Goal: Task Accomplishment & Management: Complete application form

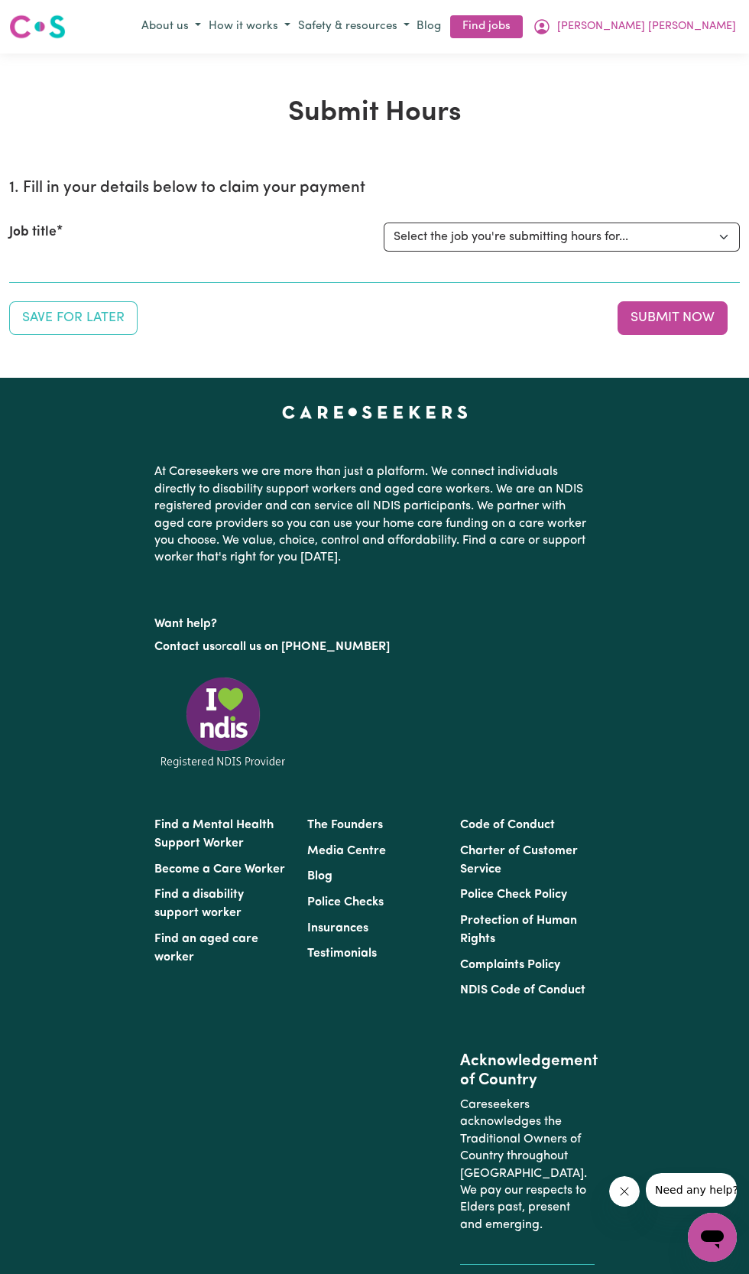
select select "11981"
click at [384, 223] on select "Select the job you're submitting hours for... [Betty Hungerford ] Female Suppor…" at bounding box center [562, 237] width 356 height 29
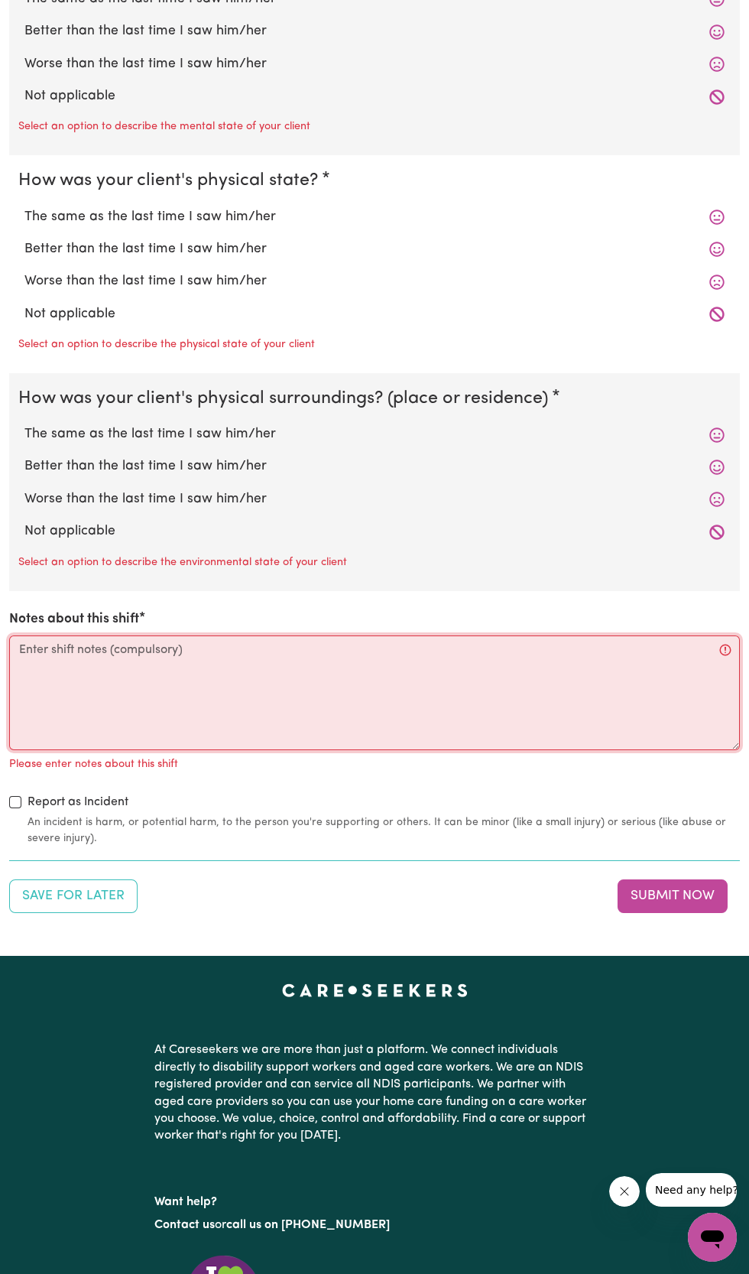
scroll to position [1514, 0]
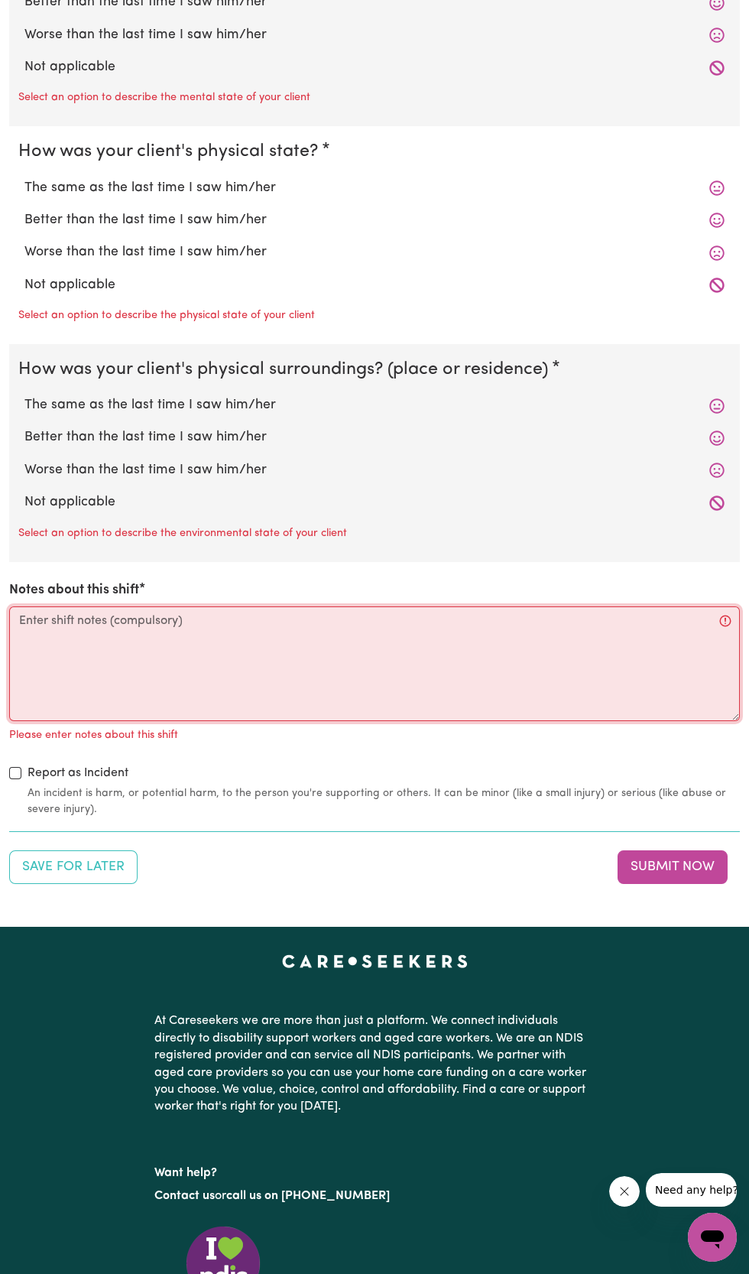
paste textarea "I arrived at Sylvia's home today, 13.10.25 at 10am. Sylvia asked me to water so…"
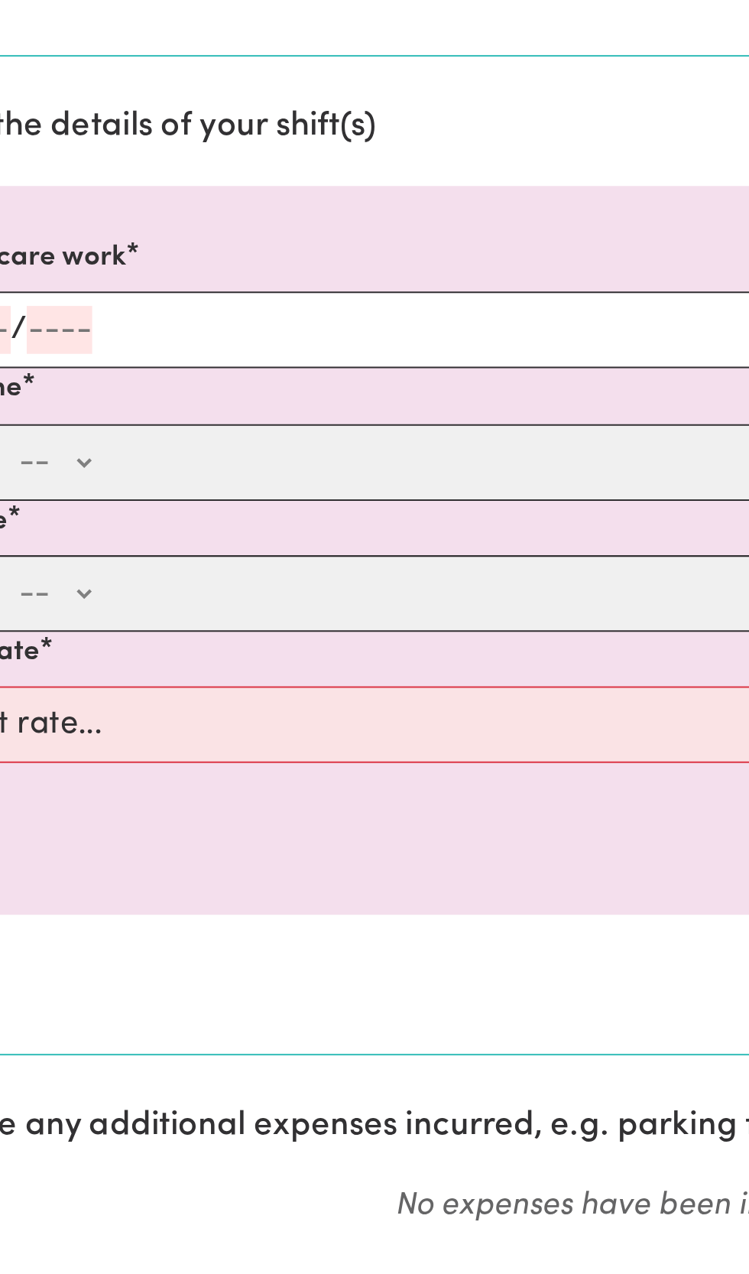
scroll to position [219, 0]
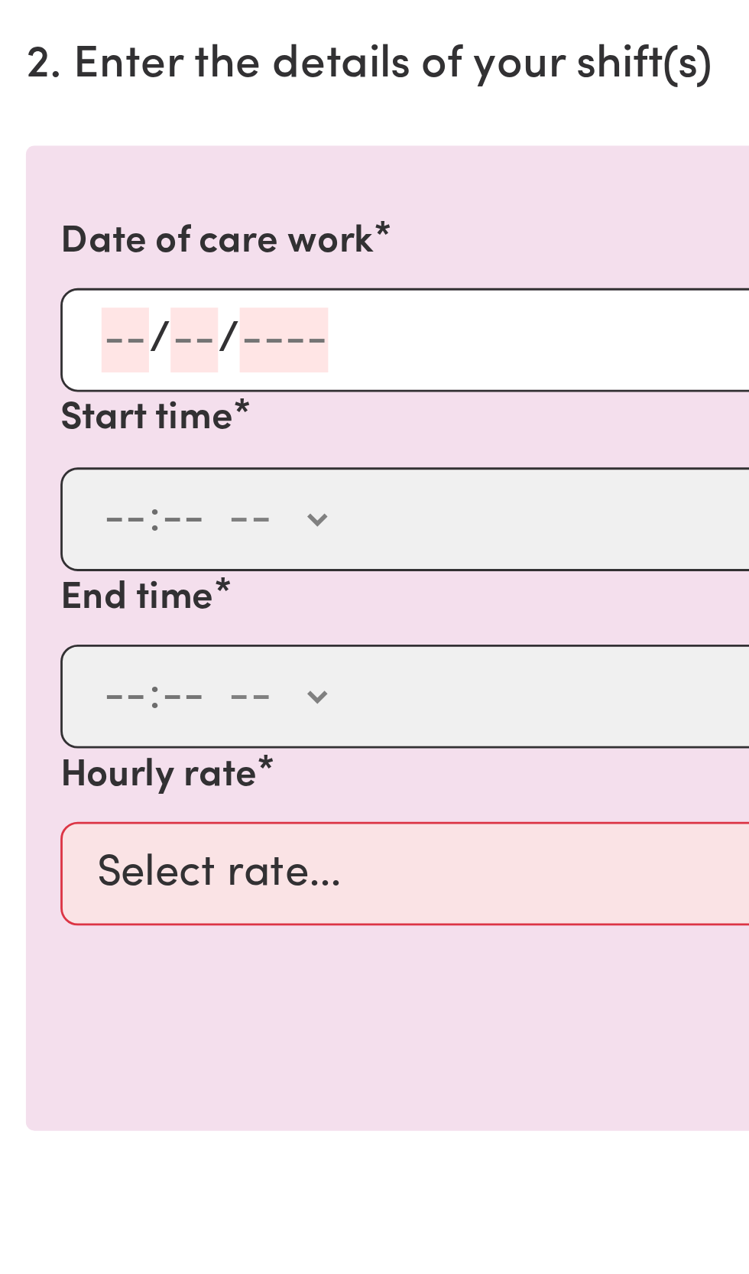
type textarea "I arrived at Sylvia's home today, 13.10.25 at 10am. Sylvia asked me to water so…"
click at [46, 353] on input "number" at bounding box center [44, 354] width 17 height 23
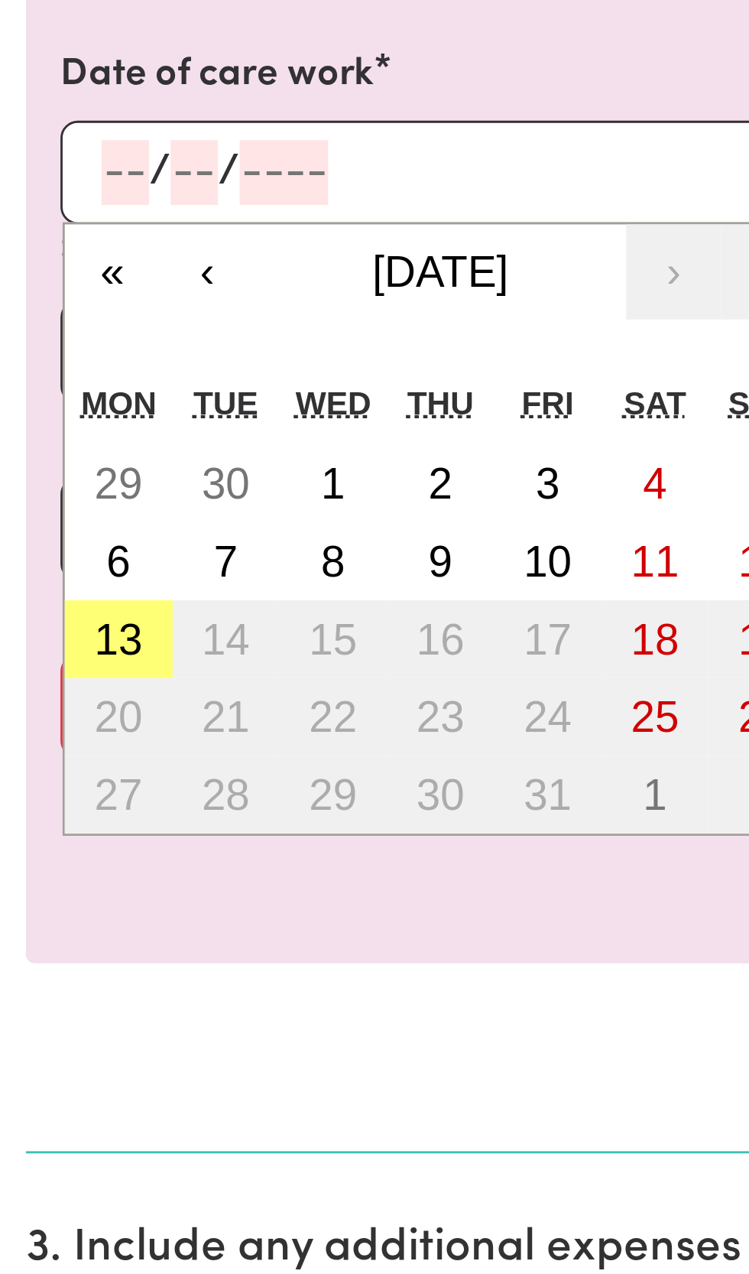
scroll to position [219, 0]
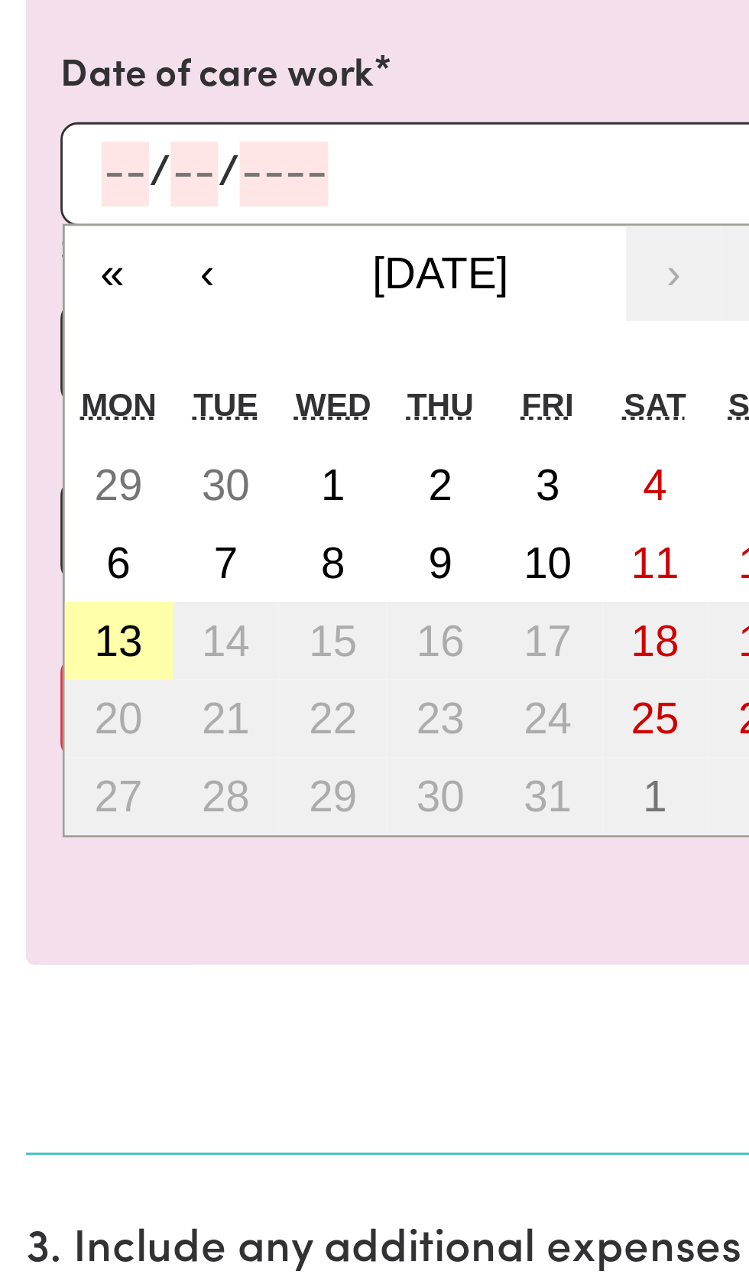
click at [47, 517] on abbr "13" at bounding box center [42, 520] width 17 height 17
type input "2025-10-13"
type input "13"
type input "10"
type input "2025"
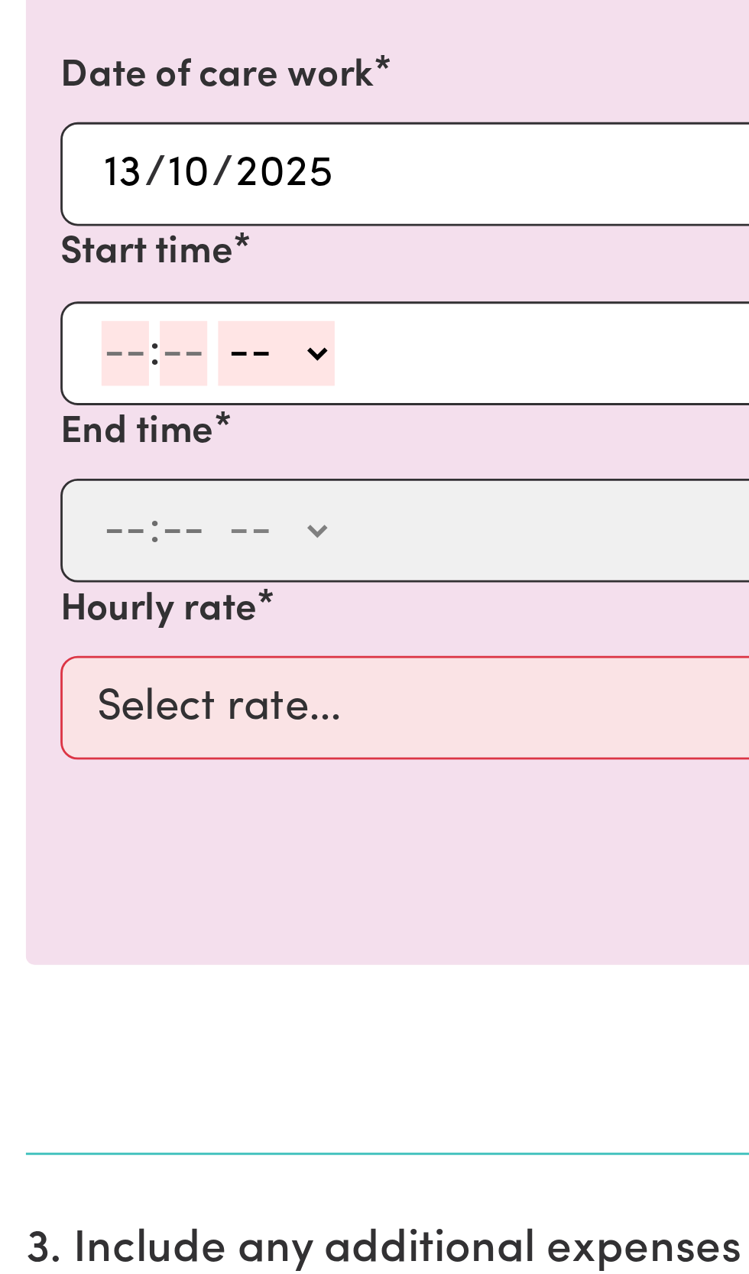
click at [45, 418] on input "number" at bounding box center [44, 419] width 17 height 23
type input "10"
type input "0"
click at [96, 415] on select "-- AM PM" at bounding box center [100, 419] width 41 height 23
select select "am"
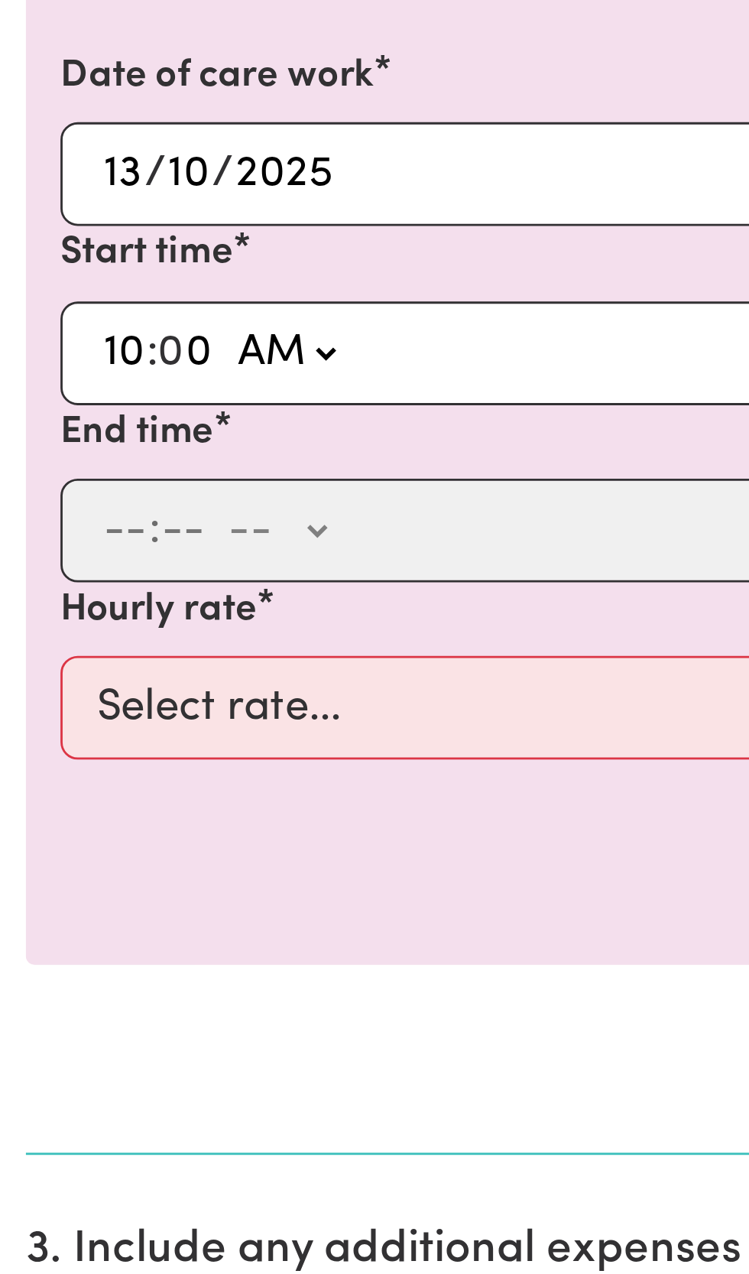
click at [80, 408] on select "-- AM PM" at bounding box center [100, 419] width 41 height 23
type input "10:00"
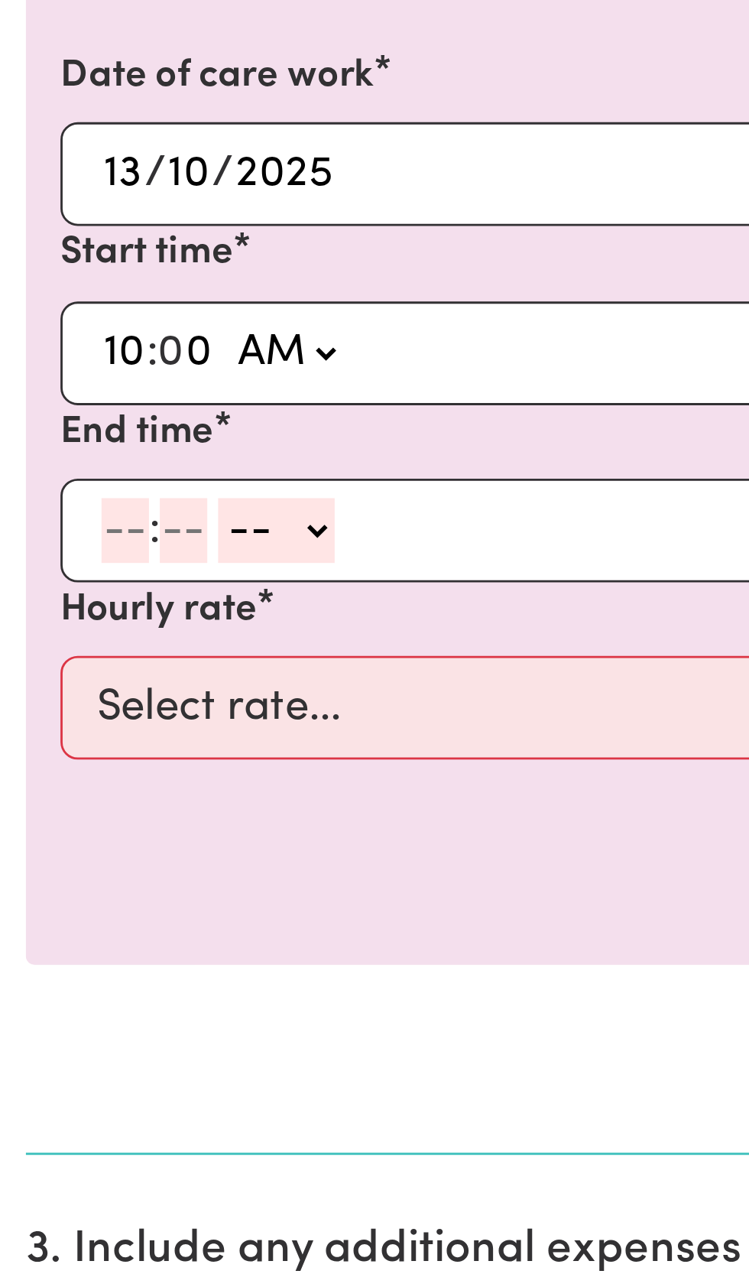
click at [48, 479] on input "number" at bounding box center [44, 481] width 17 height 23
type input "1"
click at [63, 476] on input "number" at bounding box center [58, 481] width 17 height 23
type input "0"
click at [113, 477] on select "-- AM PM" at bounding box center [94, 481] width 41 height 23
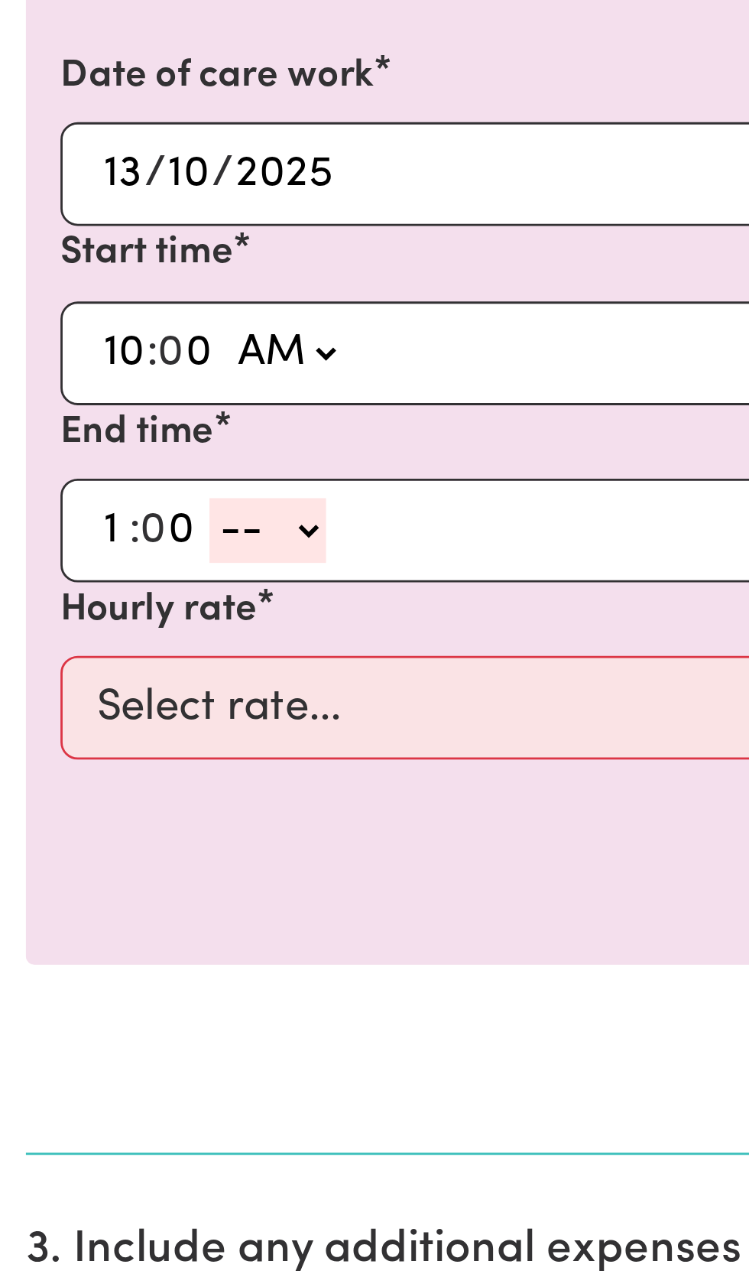
select select "pm"
click at [74, 470] on select "-- AM PM" at bounding box center [94, 481] width 41 height 23
type input "13:00"
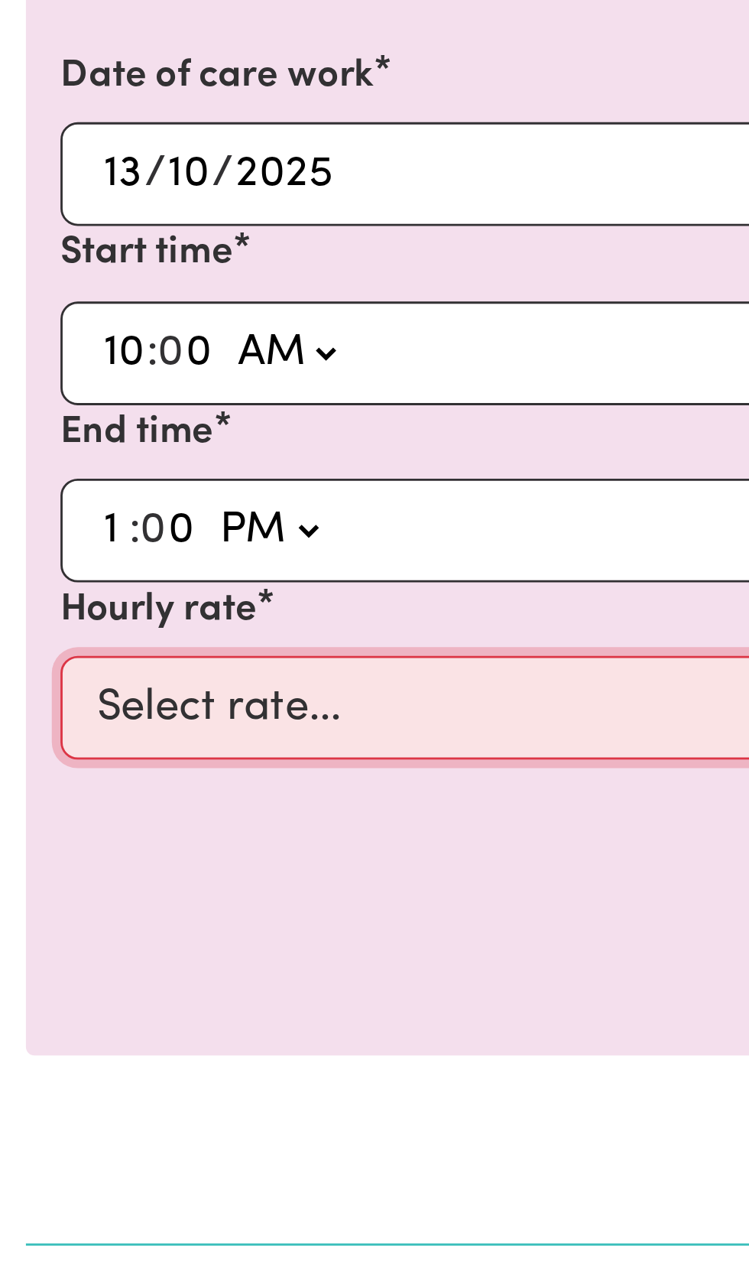
click at [97, 543] on select "Select rate... $50.00 (Weekday)" at bounding box center [374, 544] width 707 height 37
select select "50-Weekday"
click at [21, 526] on select "Select rate... $50.00 (Weekday)" at bounding box center [374, 544] width 707 height 37
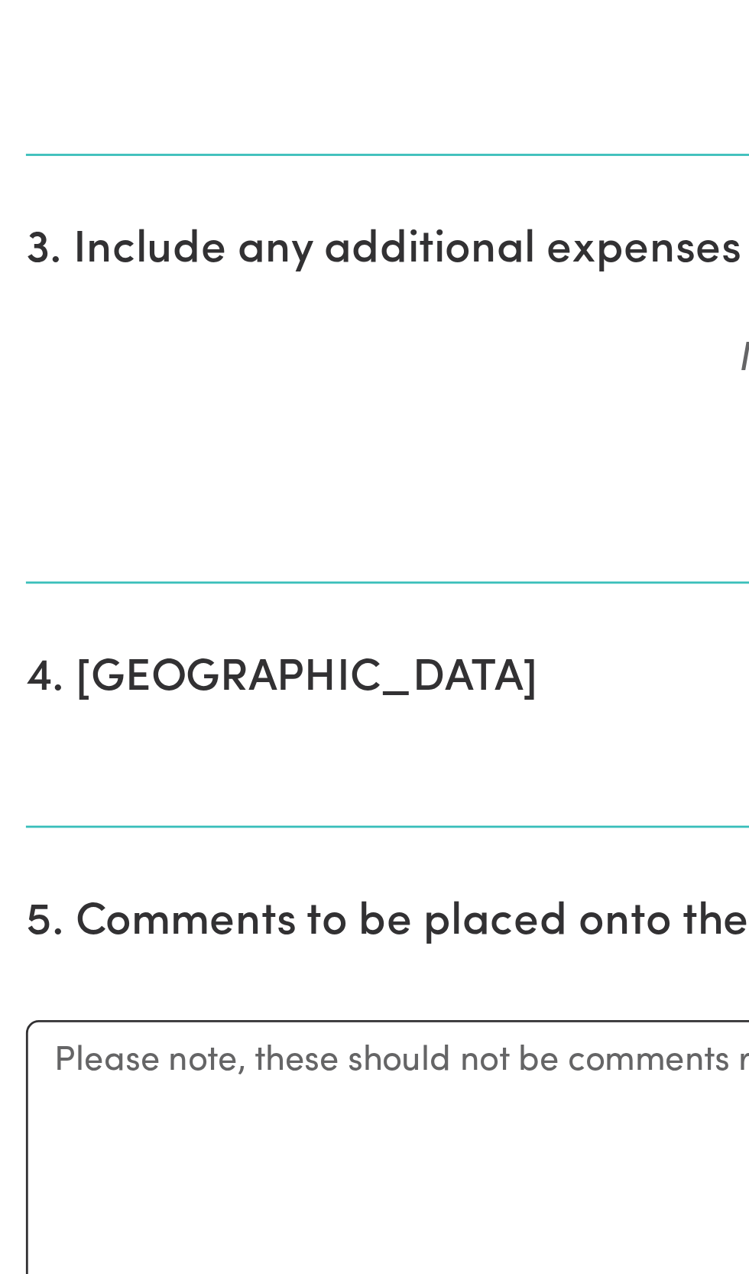
scroll to position [219, 0]
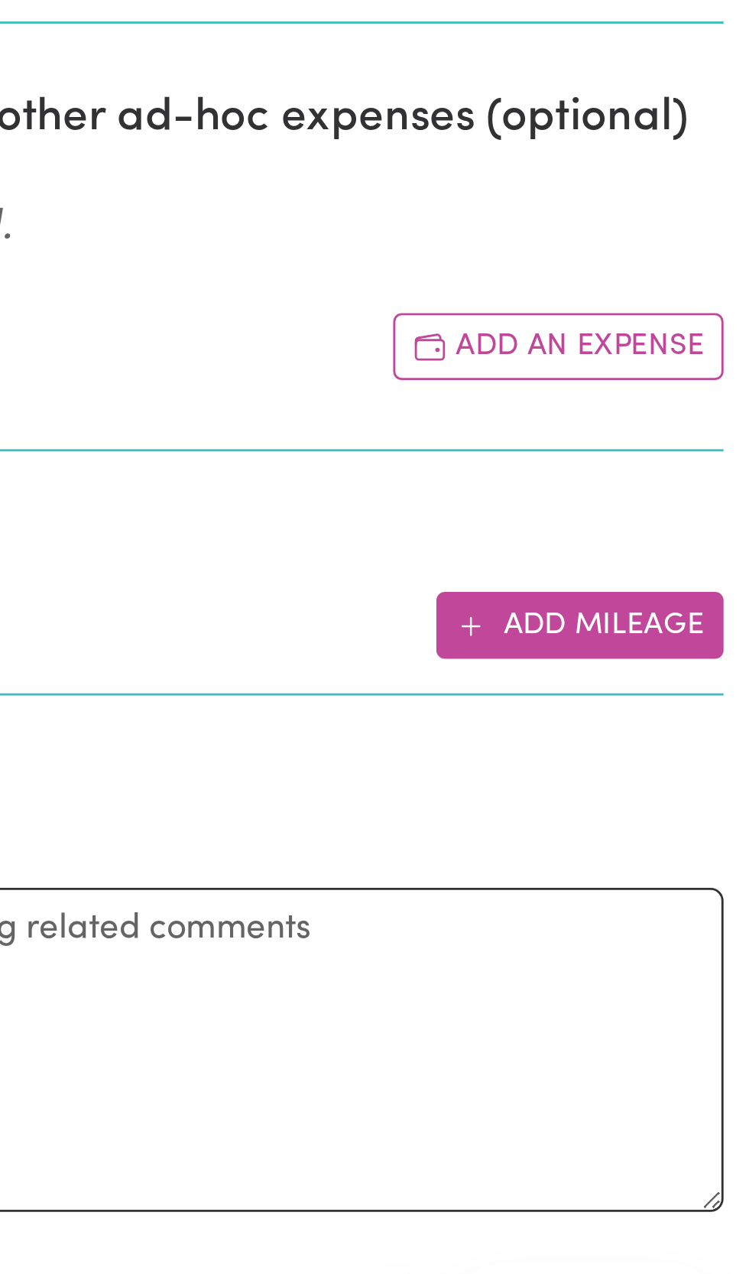
click at [685, 944] on button "Add mileage" at bounding box center [689, 947] width 102 height 24
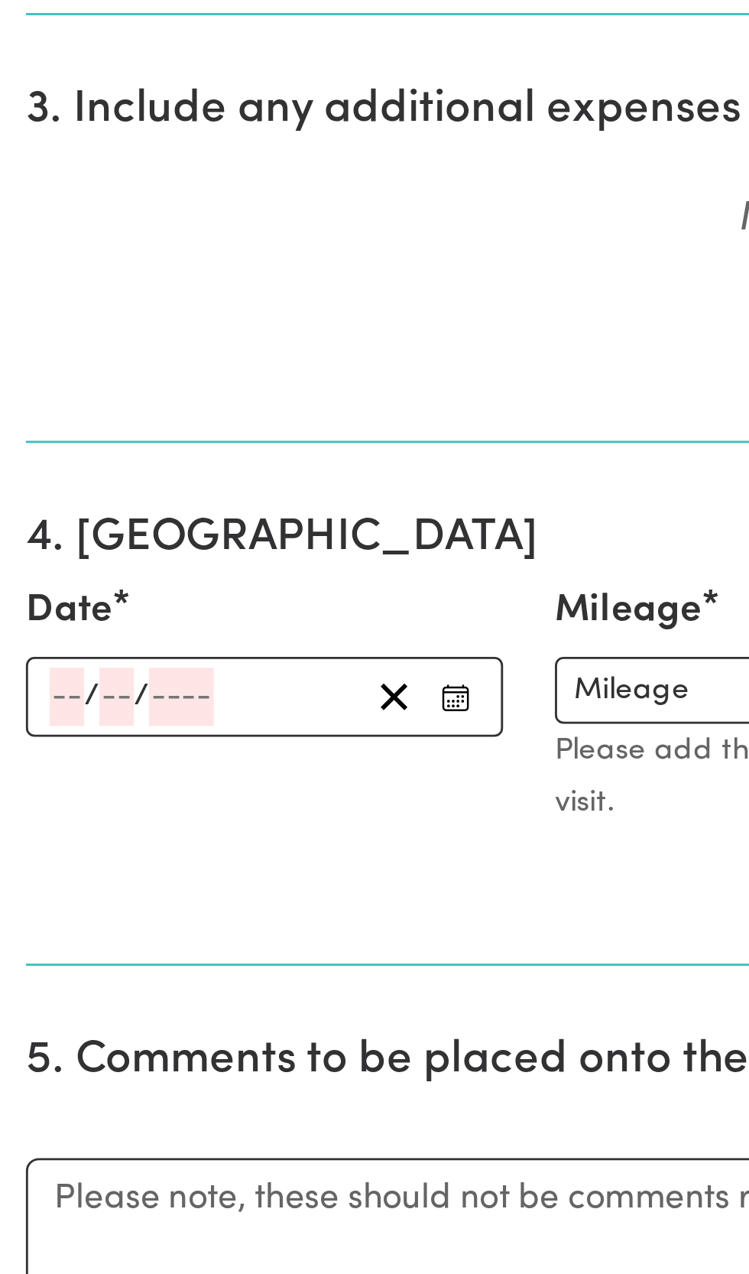
click at [24, 972] on input "number" at bounding box center [24, 975] width 12 height 21
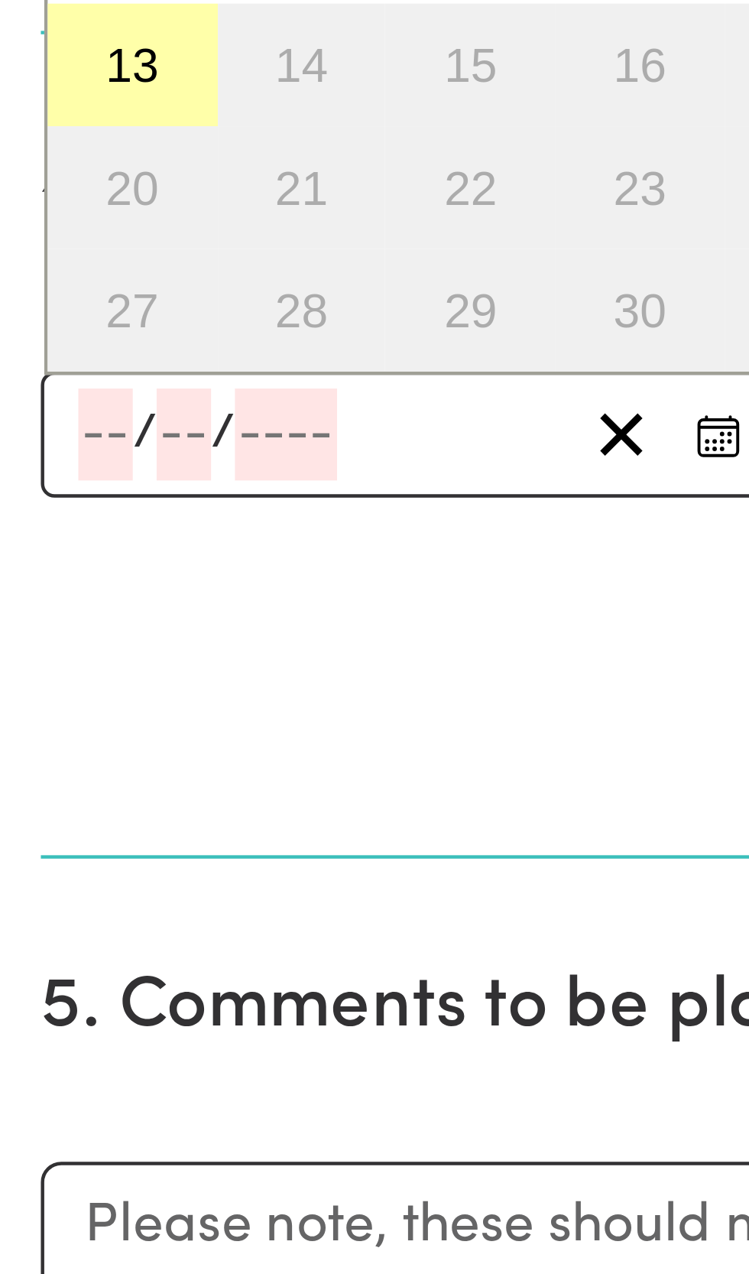
click at [32, 895] on abbr "13" at bounding box center [30, 892] width 12 height 12
type input "2025-10-13"
type input "13"
type input "10"
type input "2025"
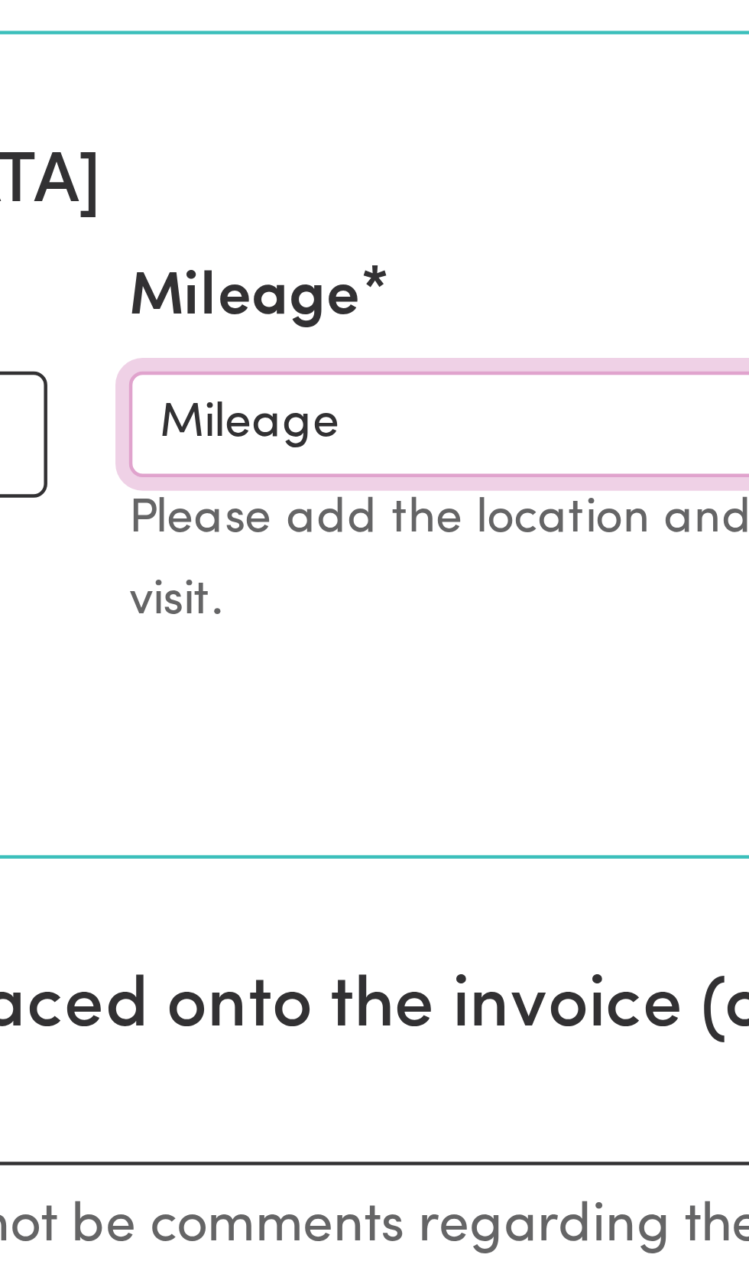
click at [213, 969] on input "Mileage" at bounding box center [313, 973] width 232 height 24
click at [254, 973] on input "Mileage" at bounding box center [313, 973] width 232 height 24
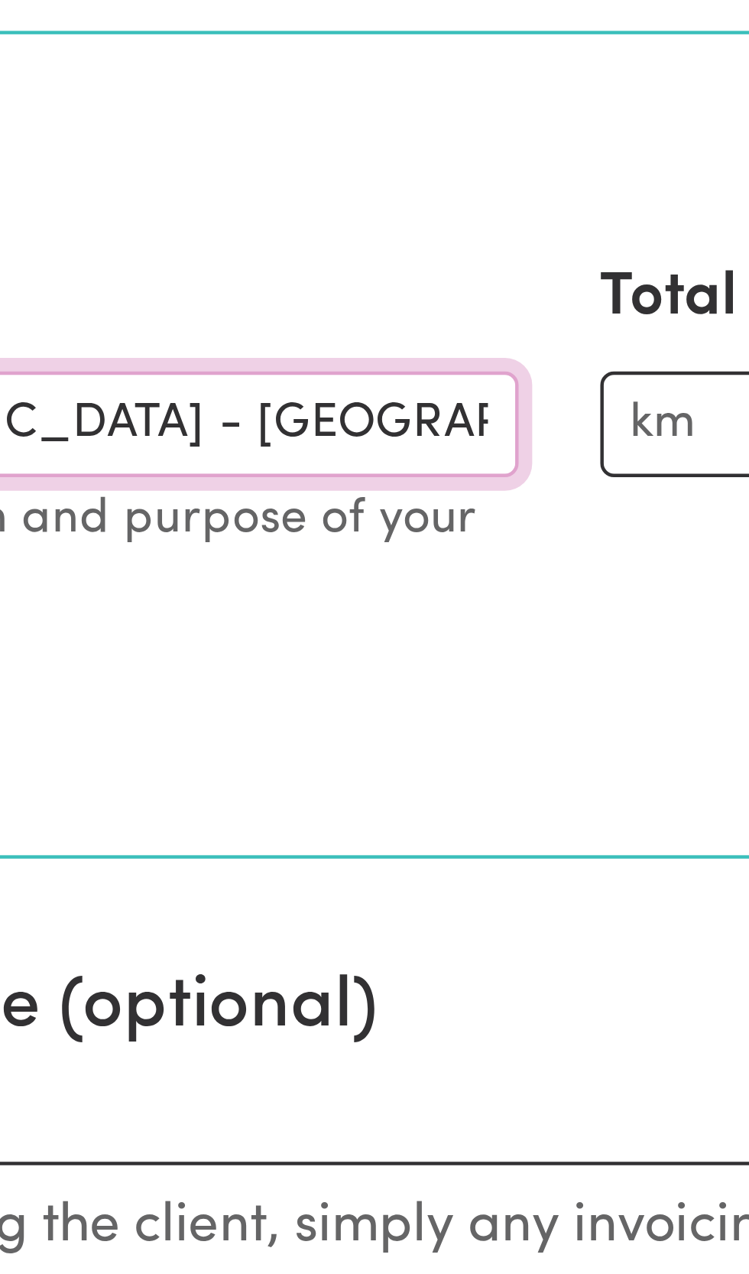
click at [380, 972] on input "Mileage West Pymble - North Ryde return" at bounding box center [313, 973] width 232 height 24
click at [407, 975] on input "Mileage West Pymble - North Ryde return" at bounding box center [313, 973] width 232 height 24
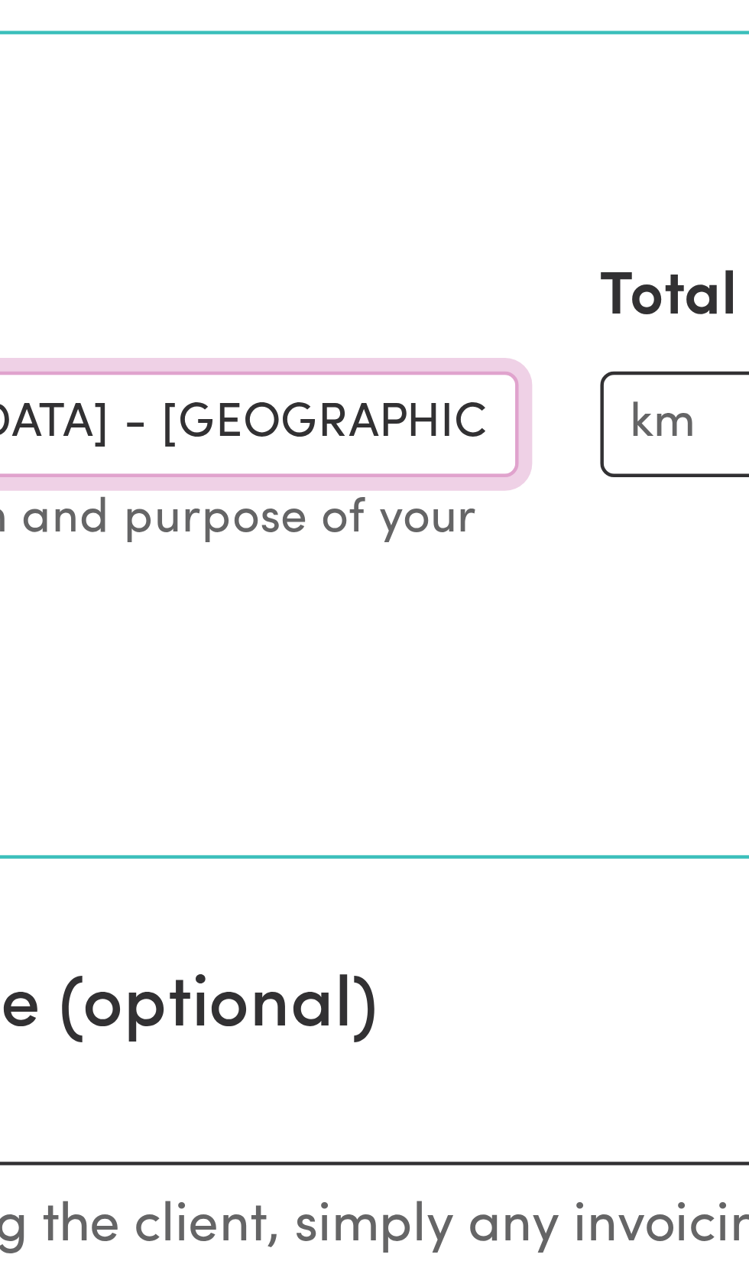
scroll to position [0, 24]
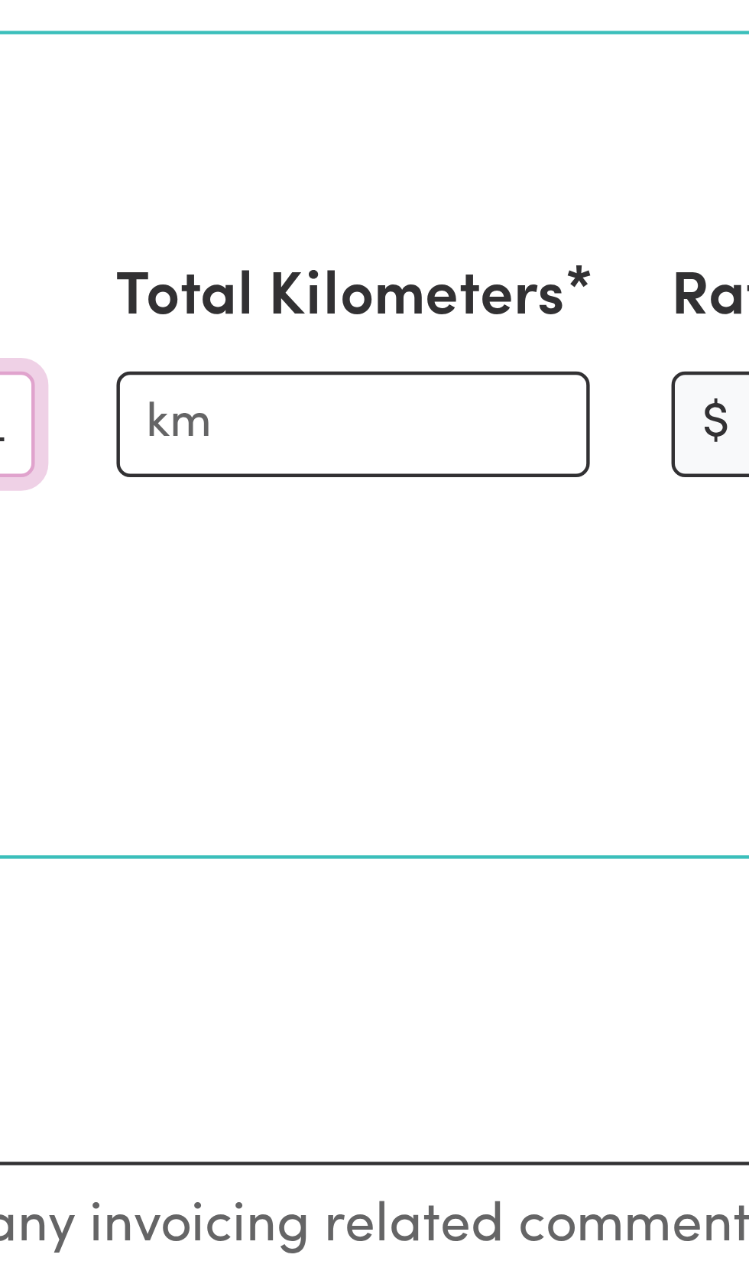
type input "Mileage West Pymble - North Ryde return - social"
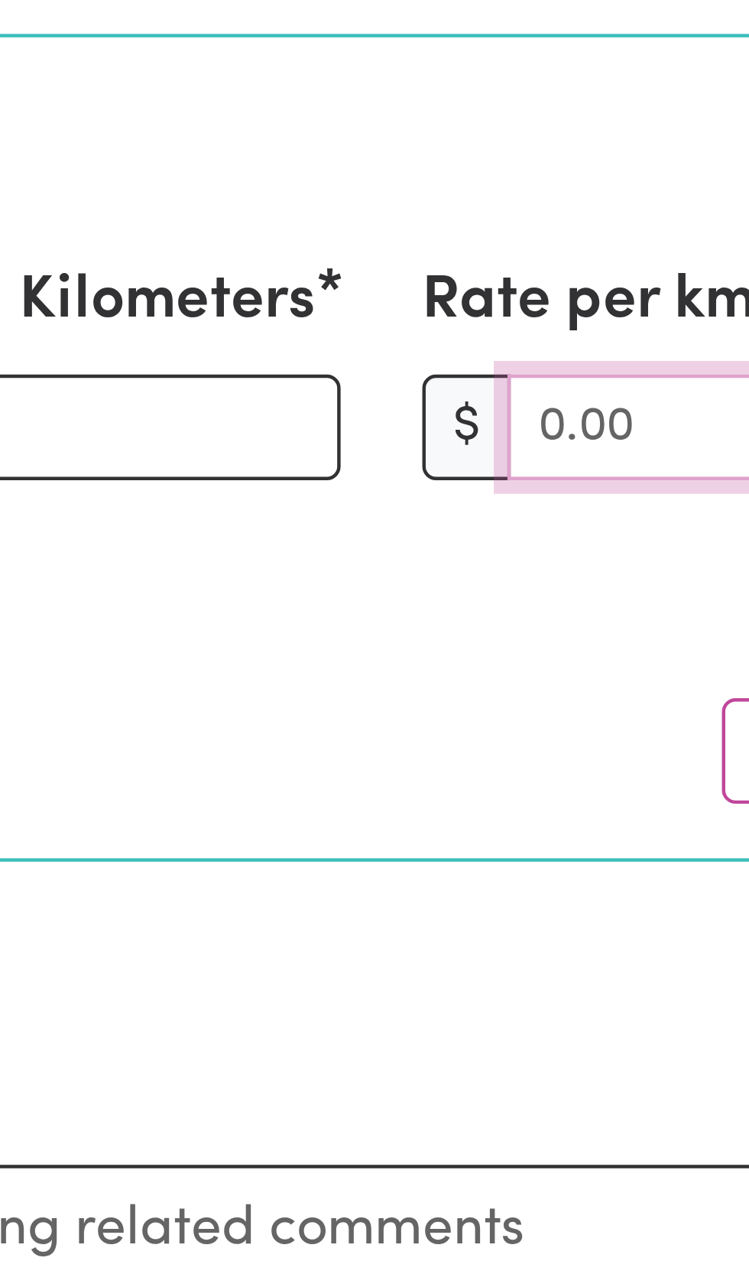
click at [615, 980] on input "Rate per km" at bounding box center [633, 973] width 87 height 24
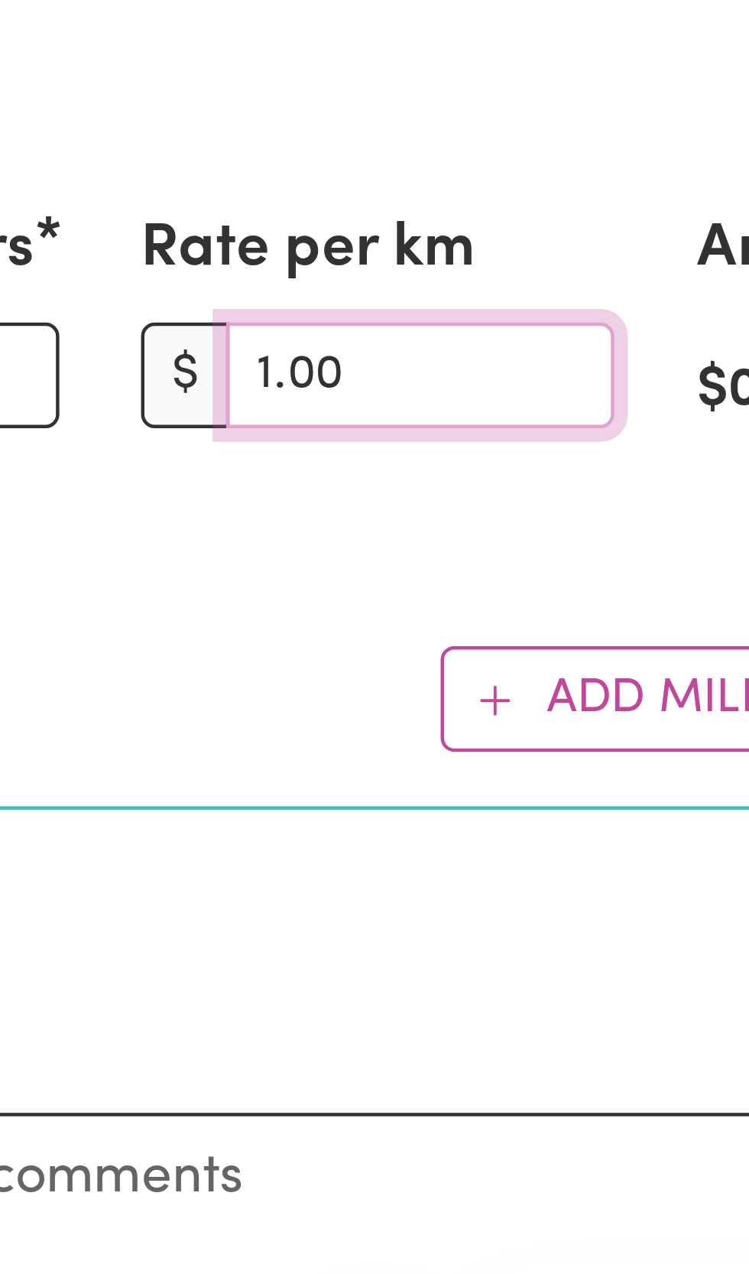
click at [638, 977] on input "1.00" at bounding box center [633, 973] width 87 height 24
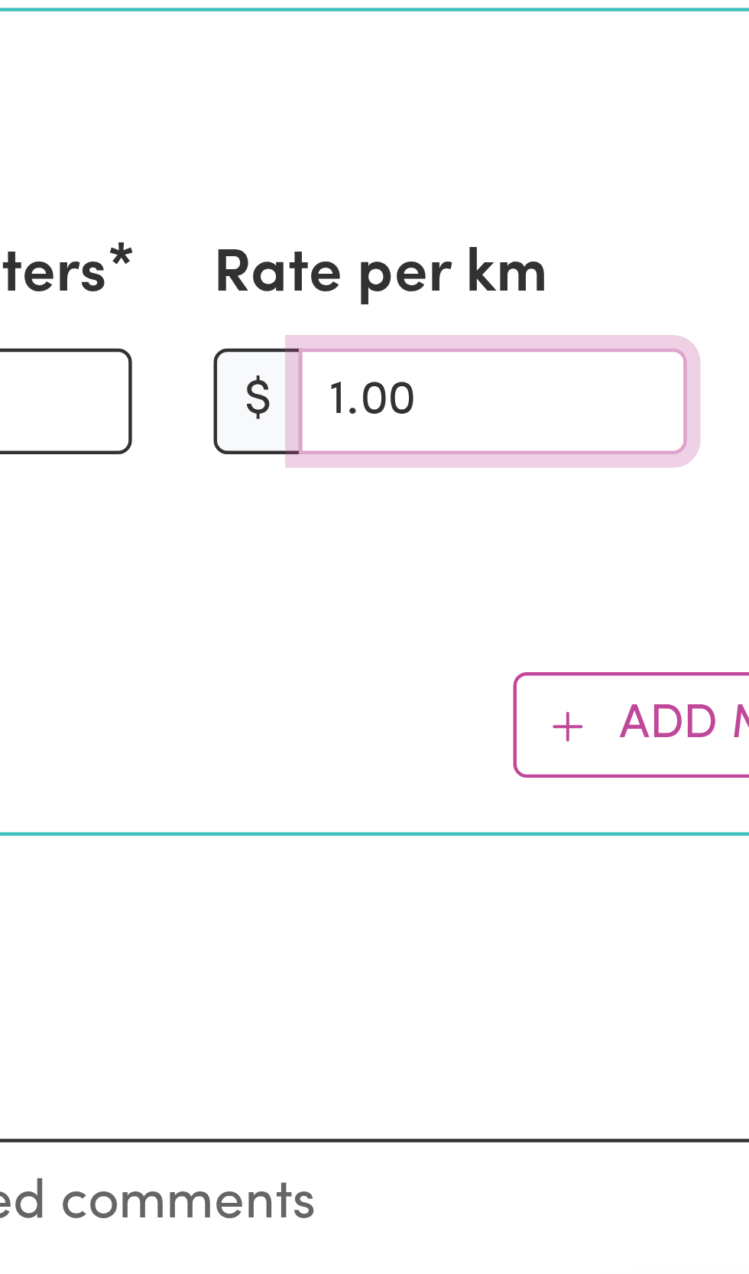
click at [611, 977] on input "1.00" at bounding box center [633, 973] width 87 height 24
type input "1.00"
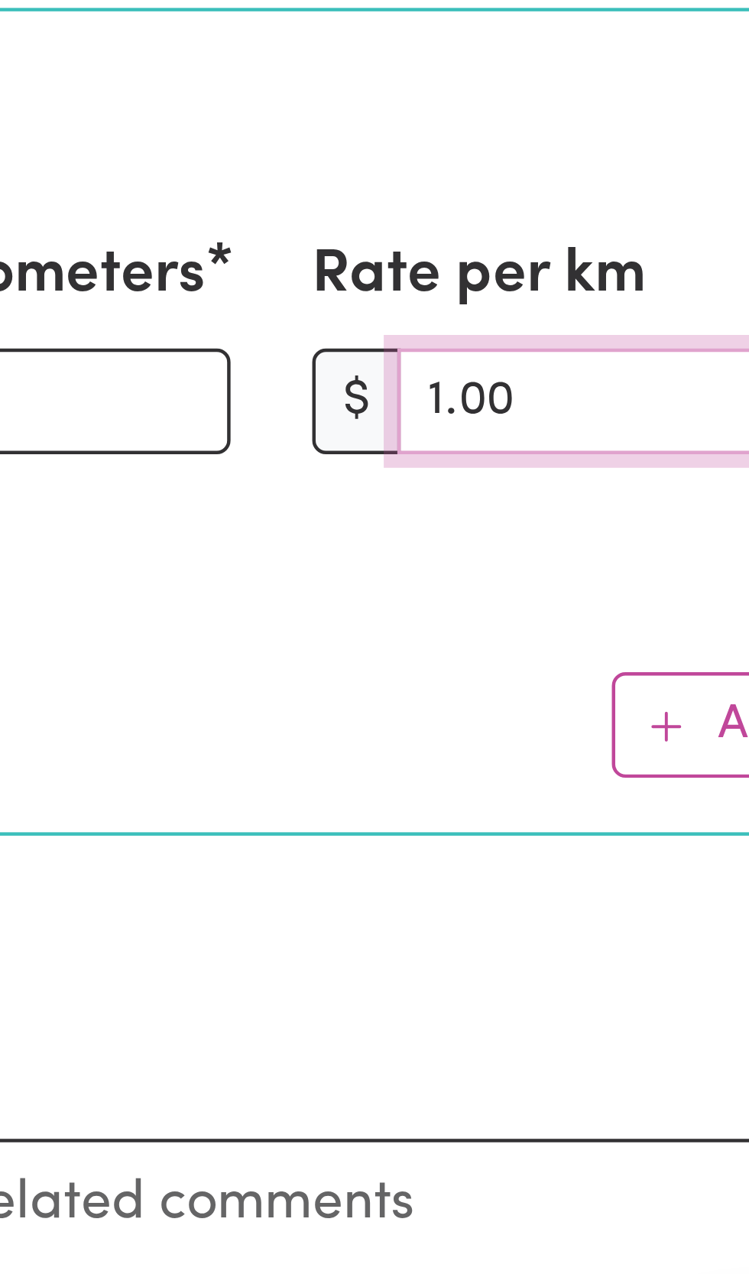
click at [601, 970] on input "1.00" at bounding box center [633, 973] width 87 height 24
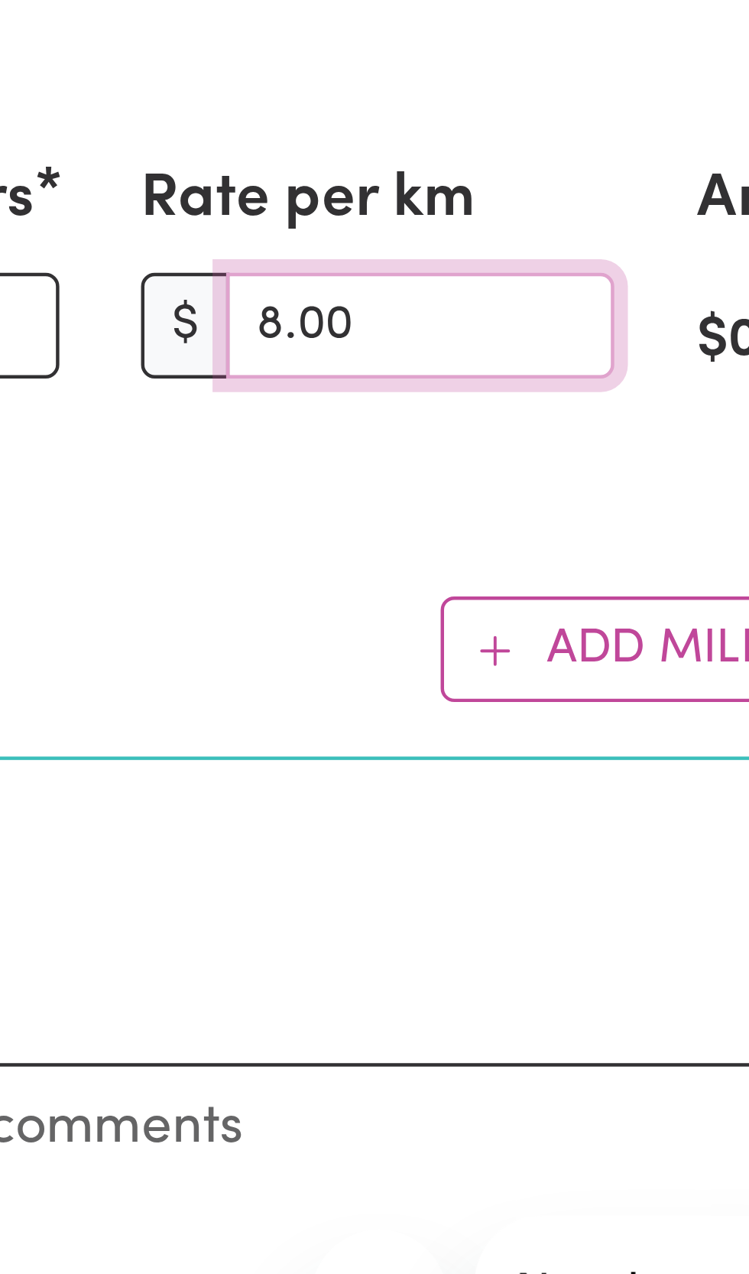
click at [625, 979] on input "8.00" at bounding box center [633, 973] width 87 height 24
click at [605, 974] on input "8.00" at bounding box center [633, 973] width 87 height 24
click at [637, 971] on input "800.00" at bounding box center [633, 973] width 87 height 24
click at [630, 970] on input "800.00" at bounding box center [633, 973] width 87 height 24
type input "800.00"
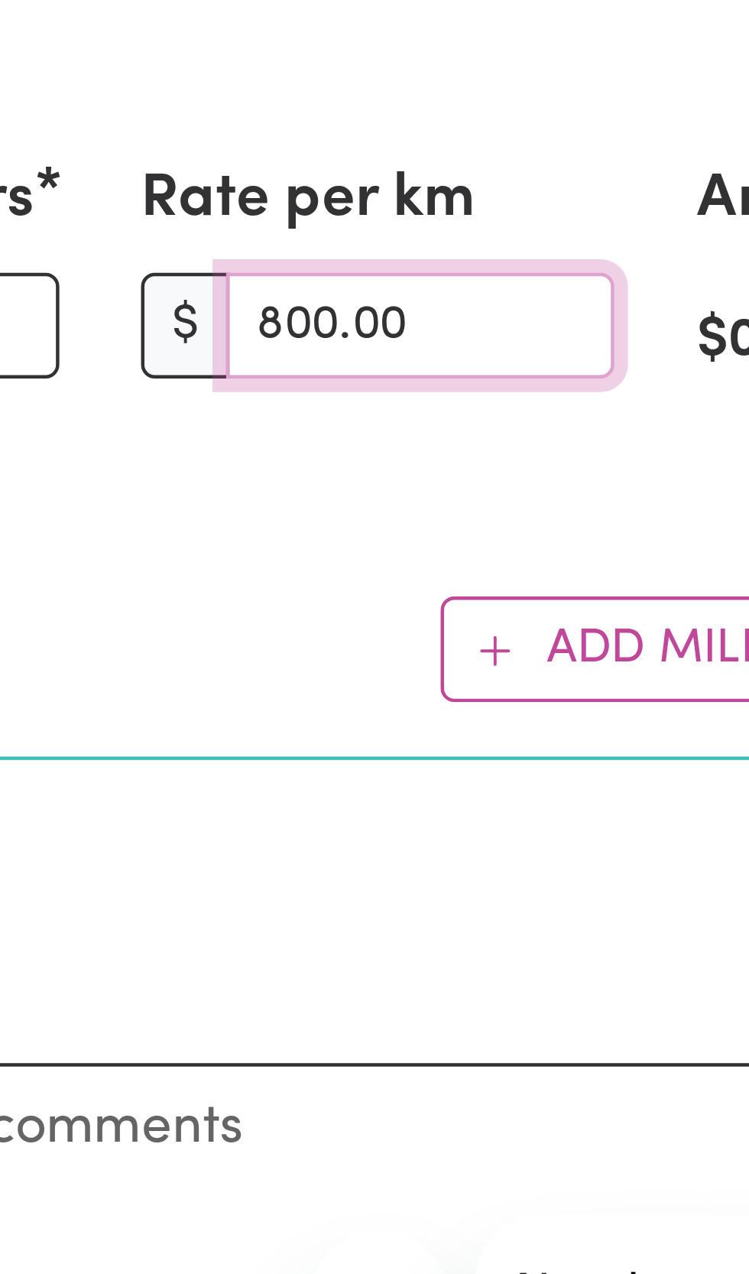
click at [606, 973] on input "800.00" at bounding box center [633, 973] width 87 height 24
click at [616, 971] on input "0.80" at bounding box center [633, 973] width 87 height 24
click at [622, 970] on input "0.80" at bounding box center [633, 973] width 87 height 24
click at [629, 975] on input "0.80" at bounding box center [633, 973] width 87 height 24
click at [625, 975] on input "0.80" at bounding box center [633, 973] width 87 height 24
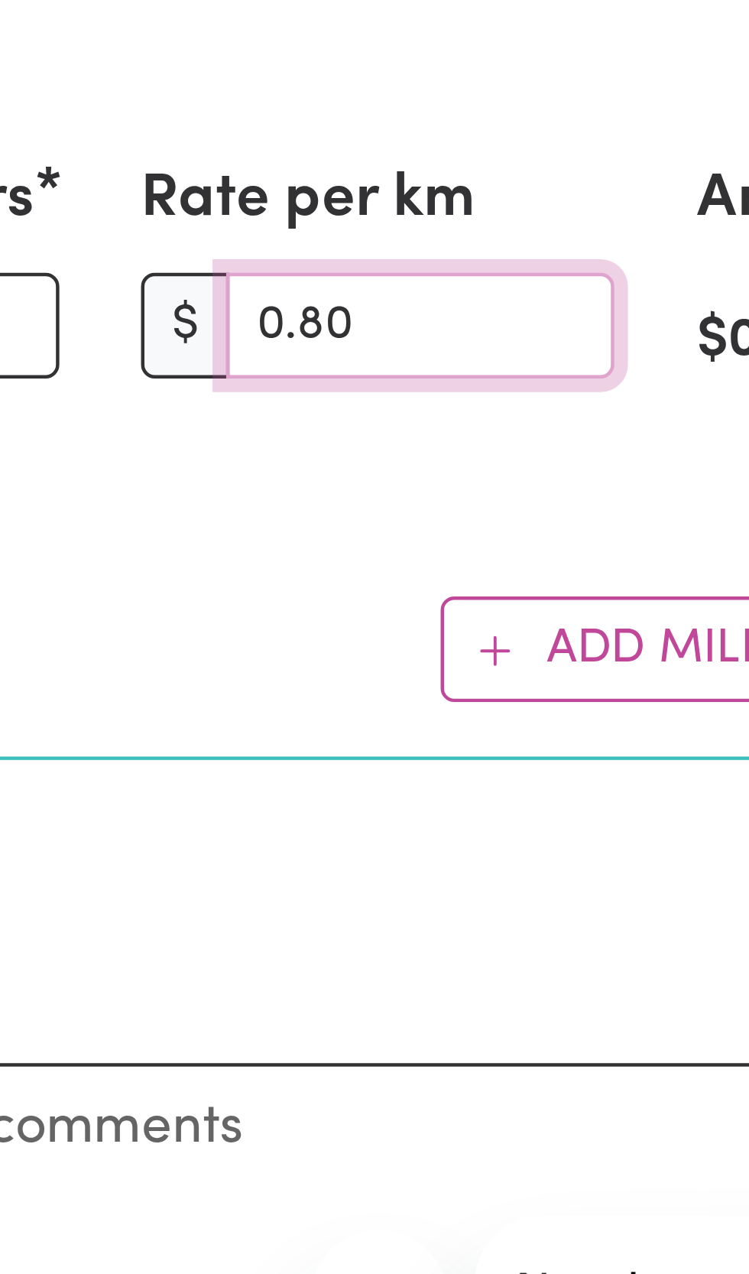
type input "0.80"
click at [613, 968] on input "0.80" at bounding box center [633, 973] width 87 height 24
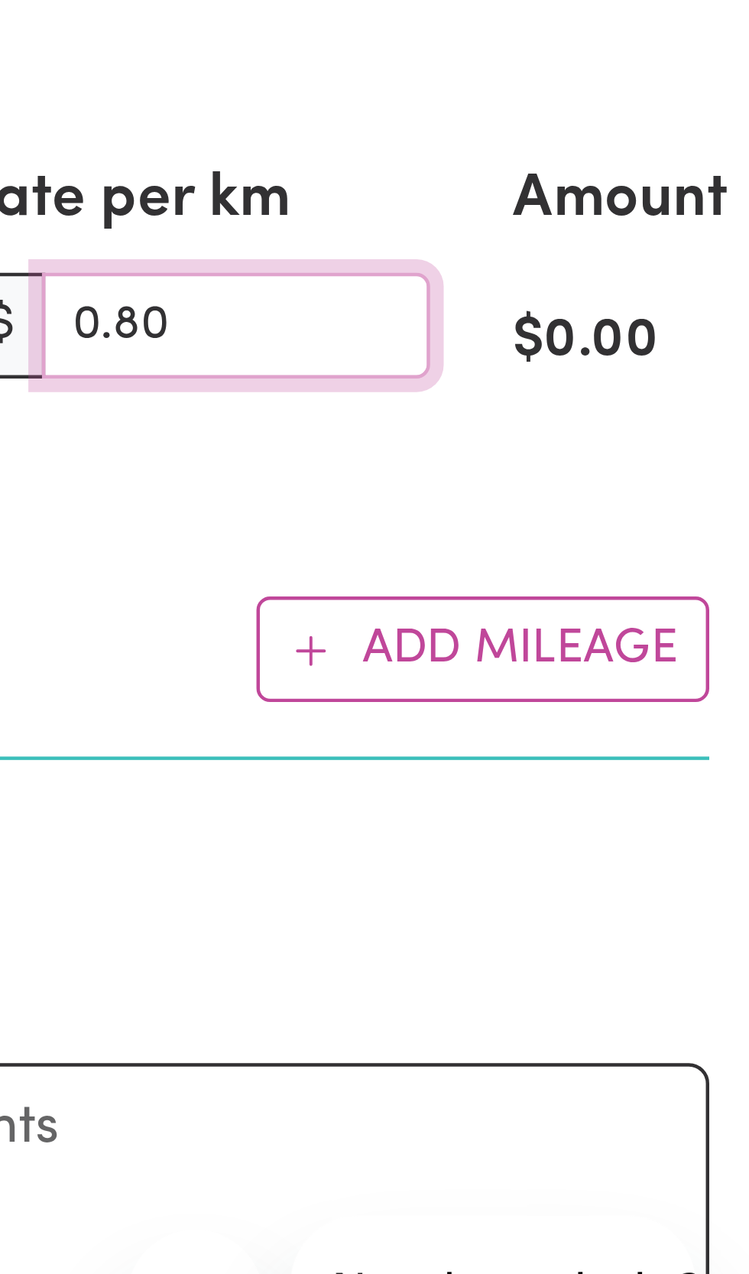
click at [636, 976] on input "0.80" at bounding box center [633, 973] width 87 height 24
click at [619, 973] on input "0.80" at bounding box center [633, 973] width 87 height 24
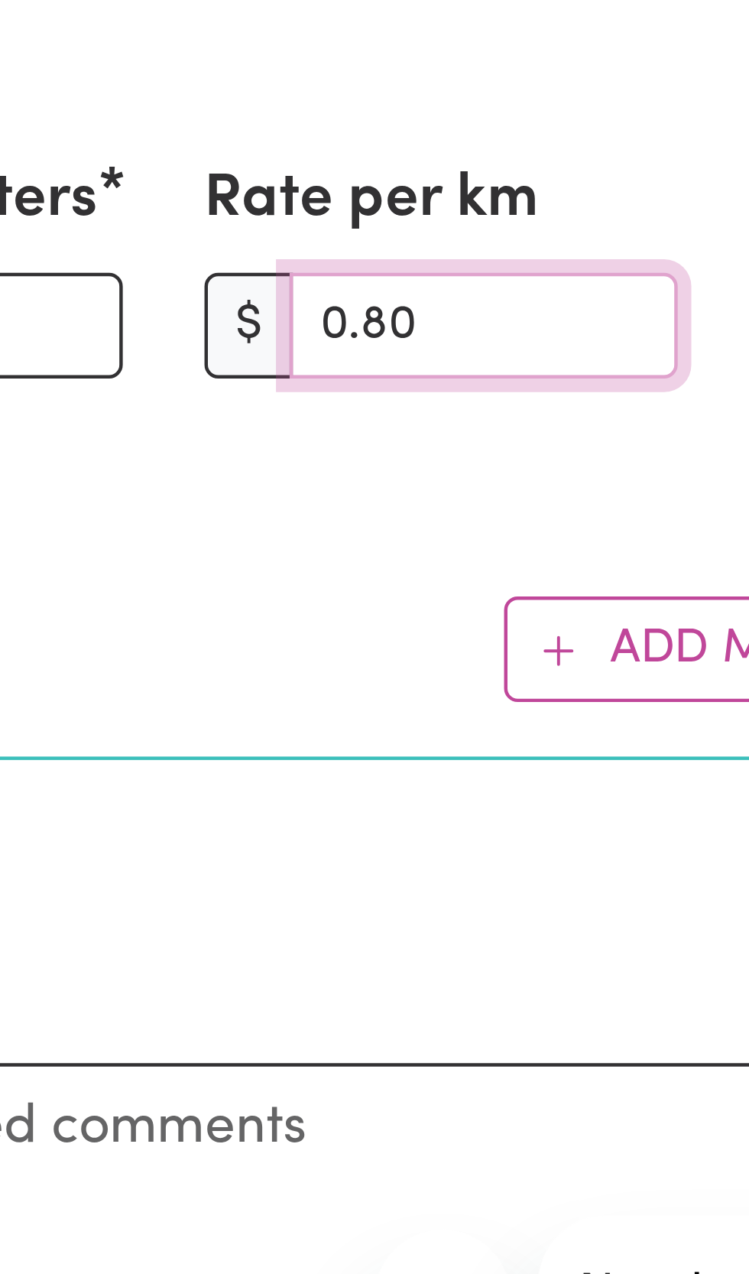
click at [618, 971] on input "0.80" at bounding box center [633, 973] width 87 height 24
type input "0.80"
click at [613, 974] on input "0.80" at bounding box center [633, 973] width 87 height 24
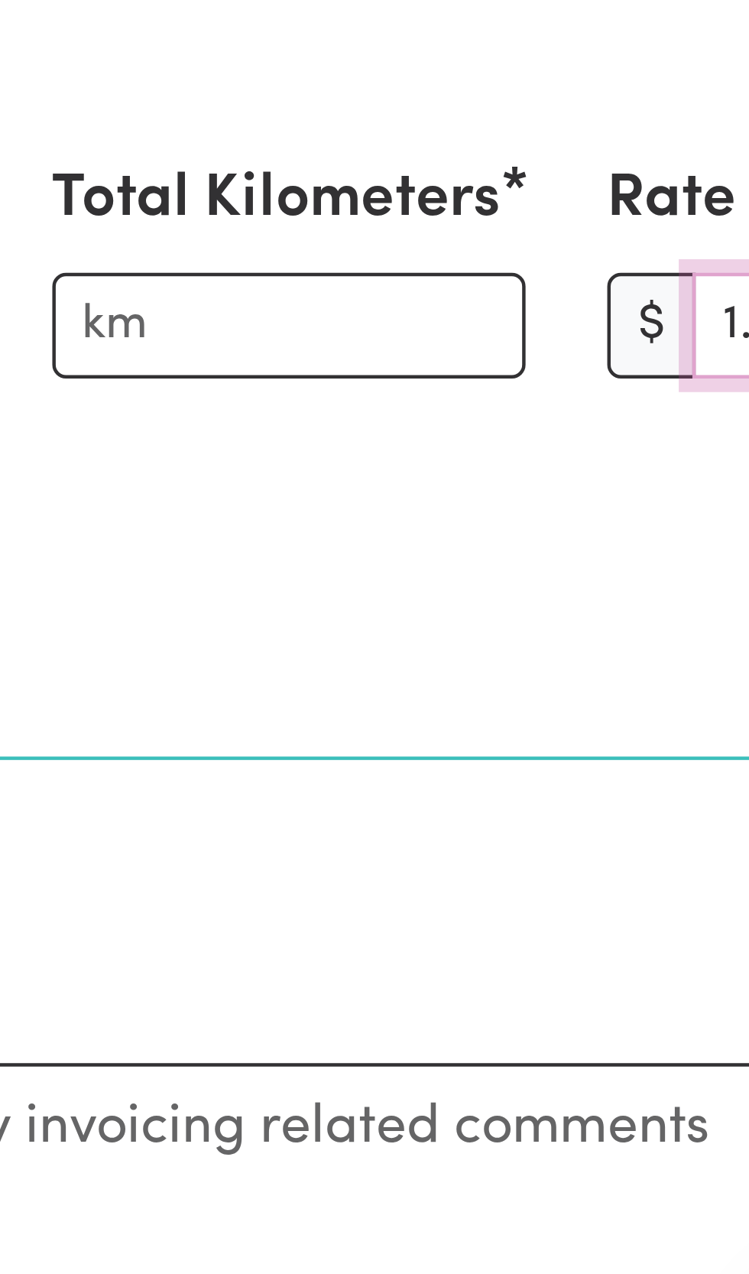
type input "1.00"
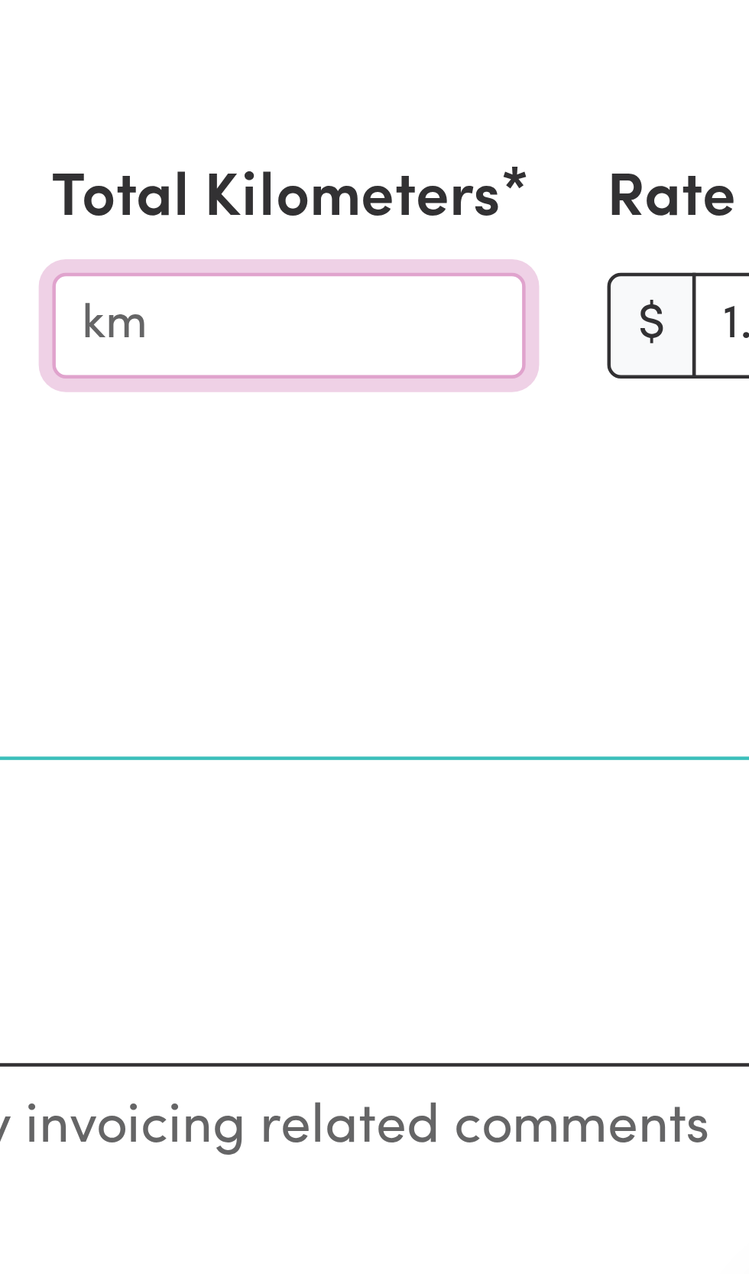
click at [471, 976] on input "Total Kilometers" at bounding box center [500, 973] width 106 height 24
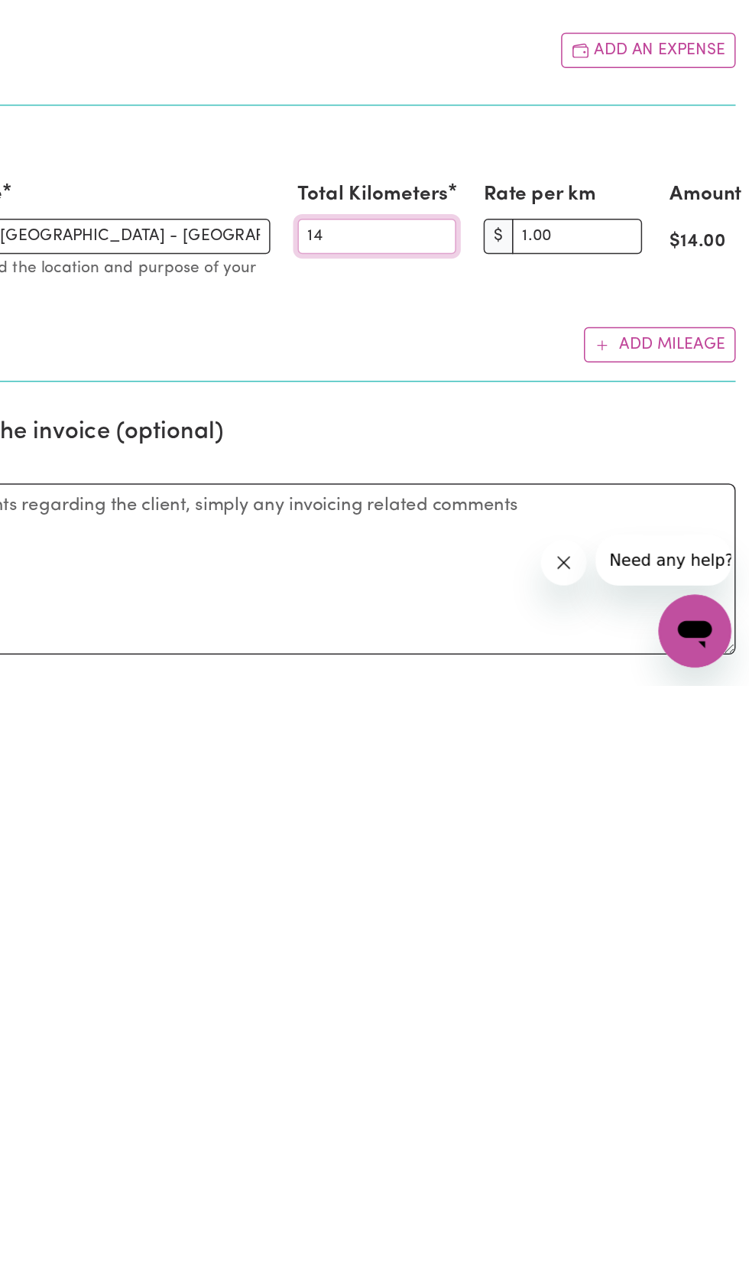
scroll to position [219, 0]
type input "14"
click at [681, 1051] on button "Add mileage" at bounding box center [689, 1046] width 102 height 24
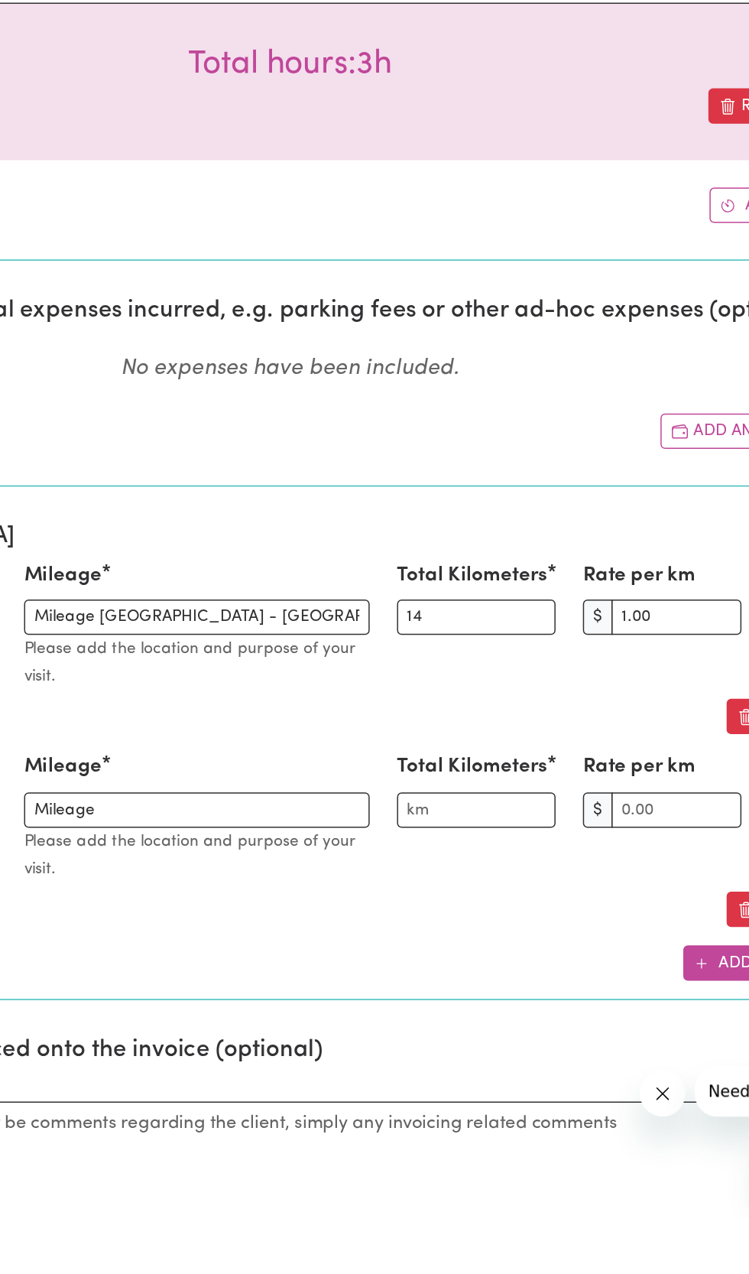
scroll to position [320, 0]
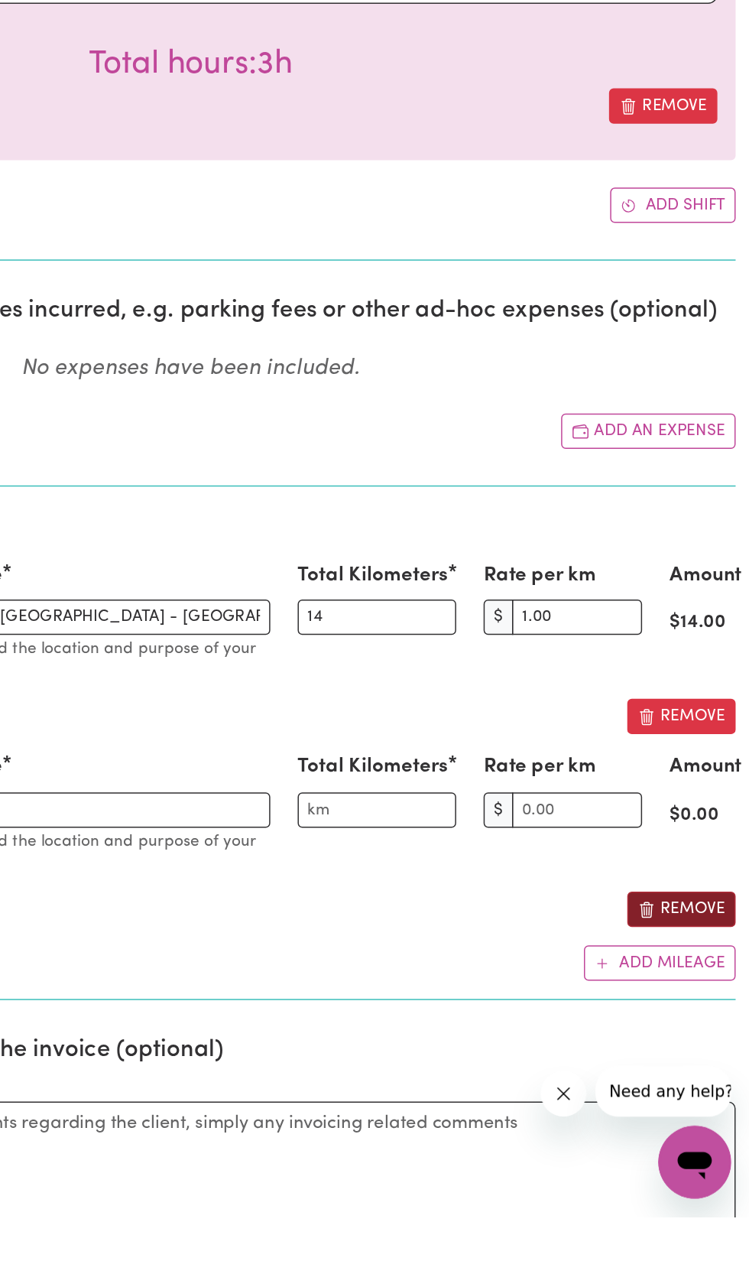
click at [703, 1067] on button "Remove" at bounding box center [704, 1068] width 73 height 24
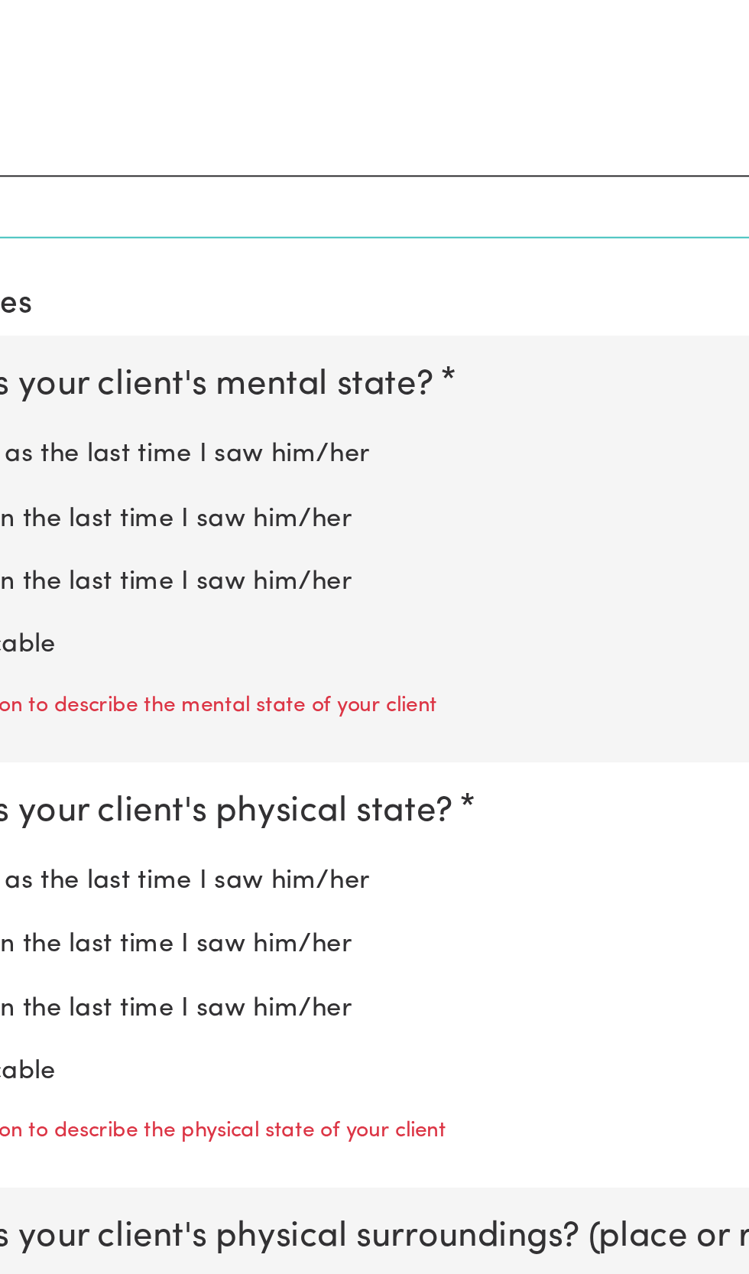
scroll to position [769, 0]
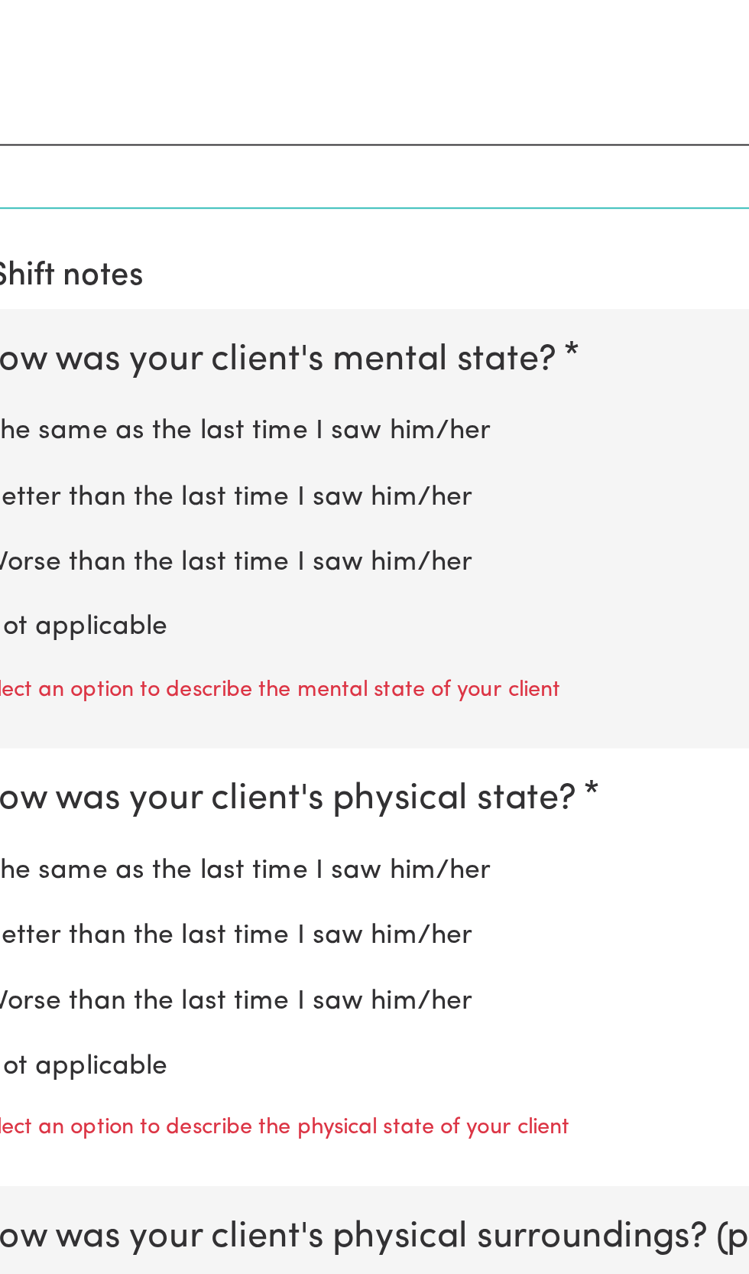
click at [264, 846] on label "The same as the last time I saw him/her" at bounding box center [374, 846] width 700 height 20
click at [24, 836] on input "The same as the last time I saw him/her" at bounding box center [24, 835] width 1 height 1
radio input "true"
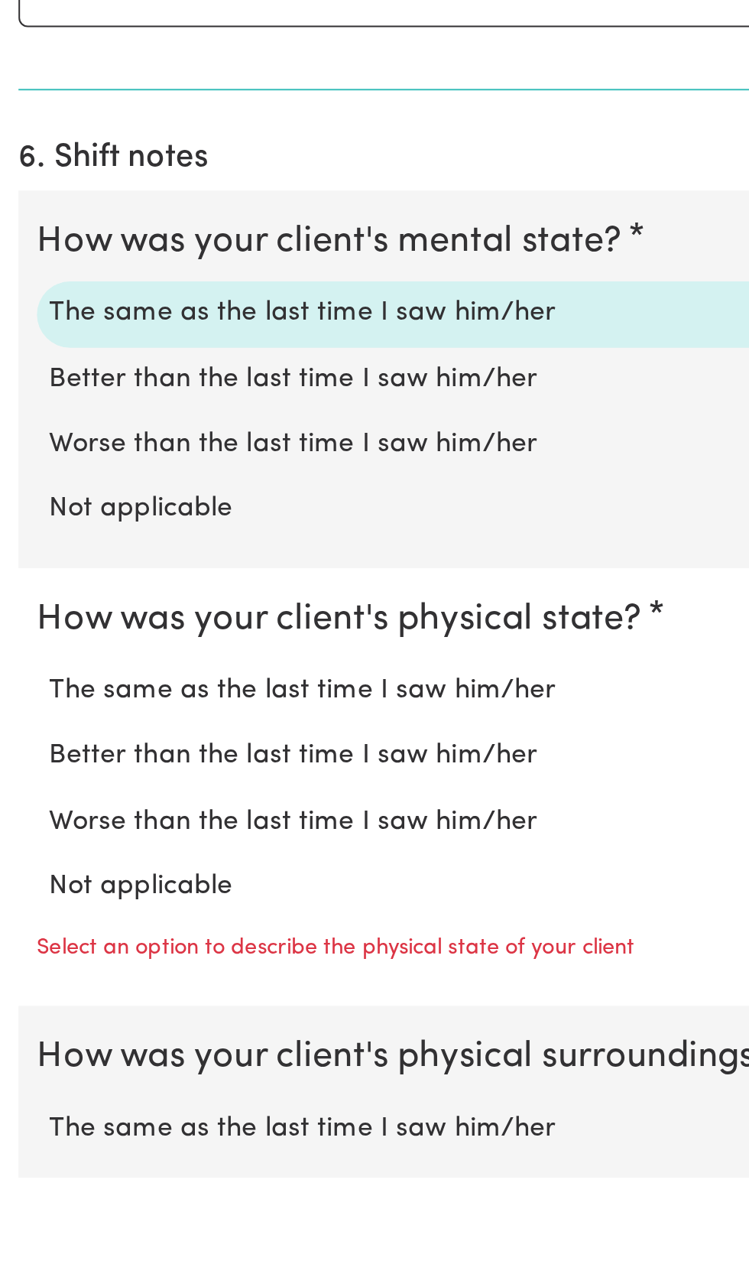
click at [255, 1043] on label "The same as the last time I saw him/her" at bounding box center [374, 1033] width 700 height 20
click at [24, 1023] on input "The same as the last time I saw him/her" at bounding box center [24, 1022] width 1 height 1
radio input "true"
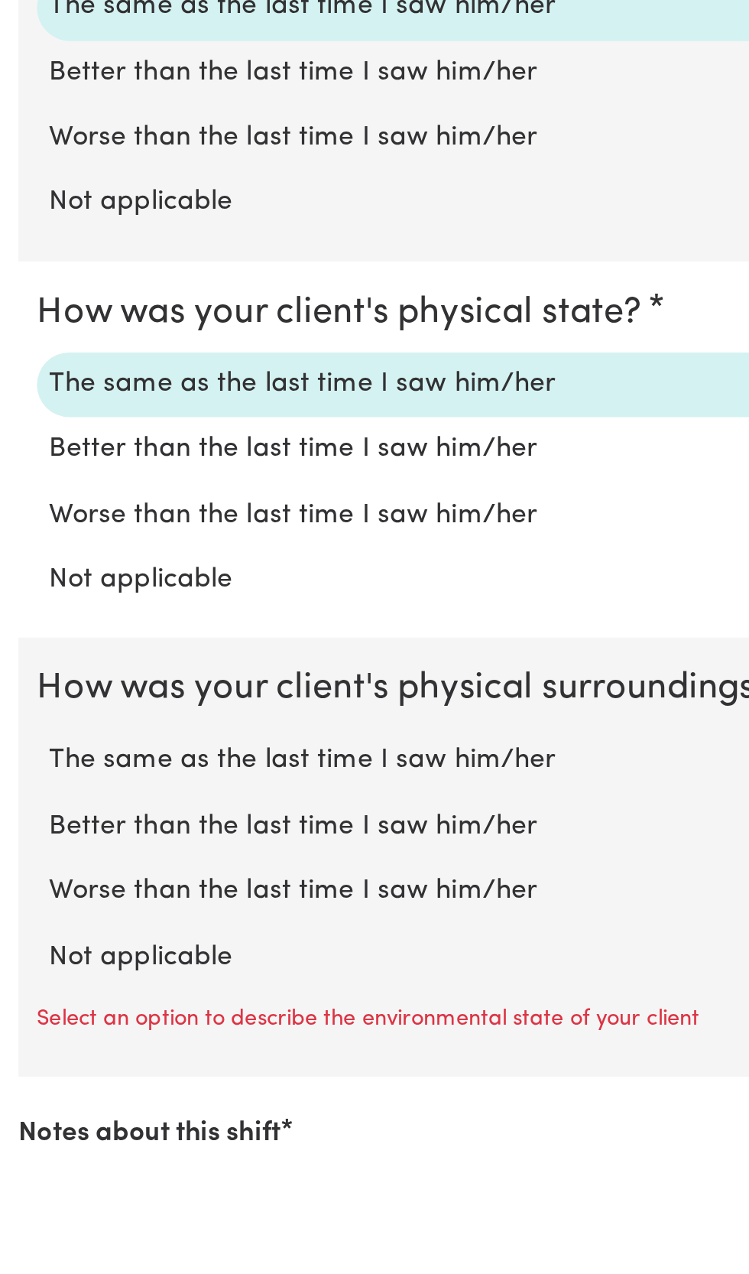
scroll to position [911, 0]
click at [255, 1084] on label "The same as the last time I saw him/her" at bounding box center [374, 1078] width 700 height 20
click at [24, 1068] on input "The same as the last time I saw him/her" at bounding box center [24, 1067] width 1 height 1
radio input "true"
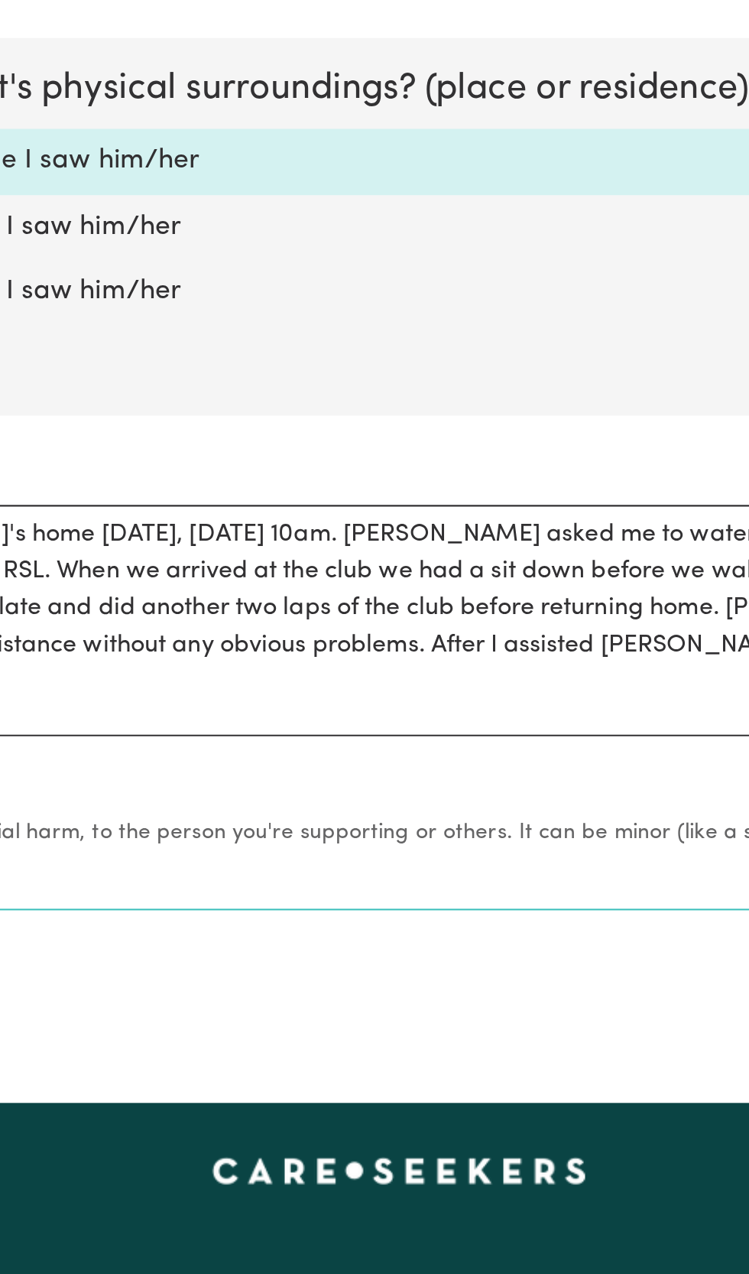
scroll to position [1537, 0]
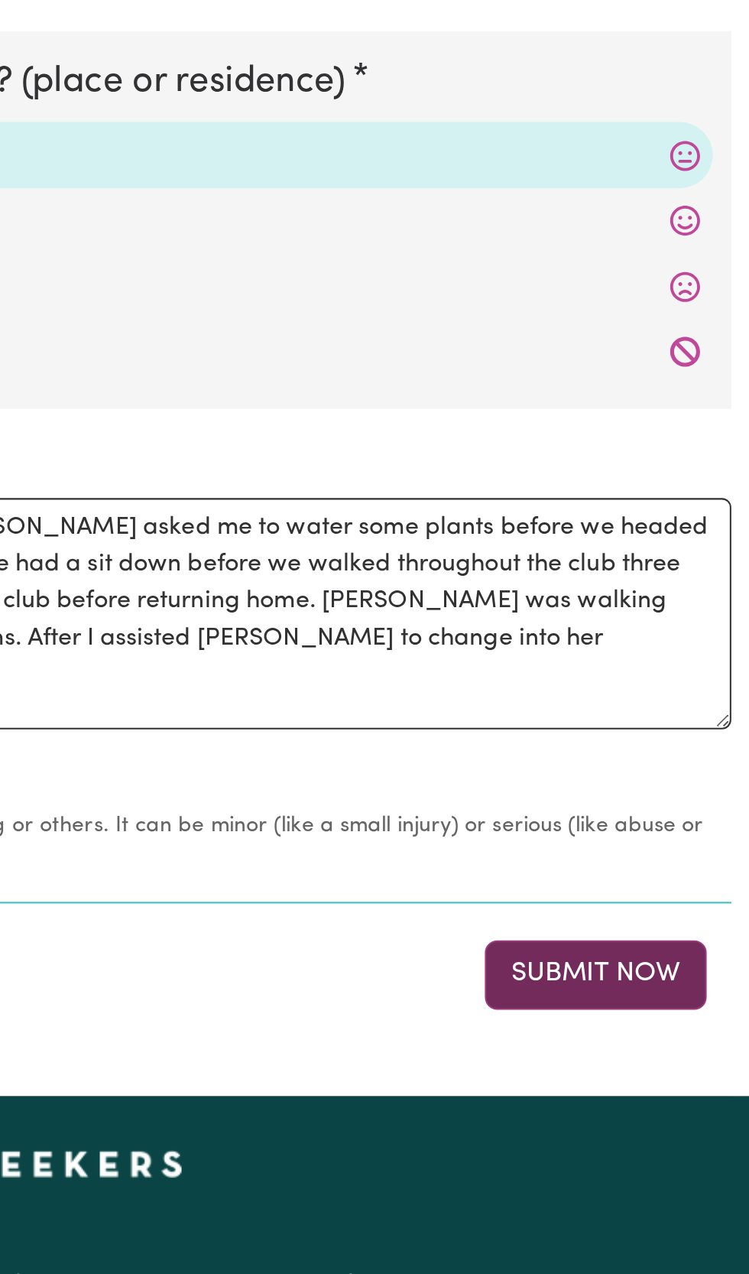
click at [668, 859] on button "Submit Now" at bounding box center [673, 859] width 110 height 34
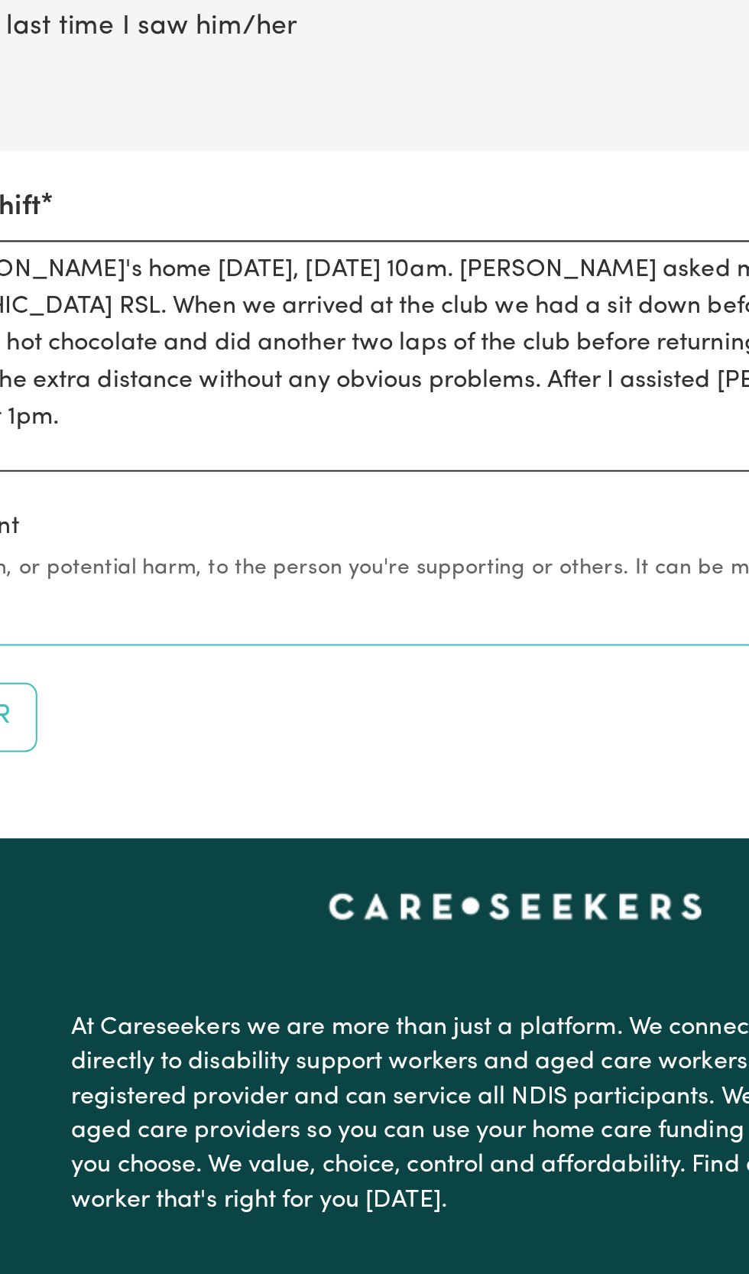
scroll to position [2028, 0]
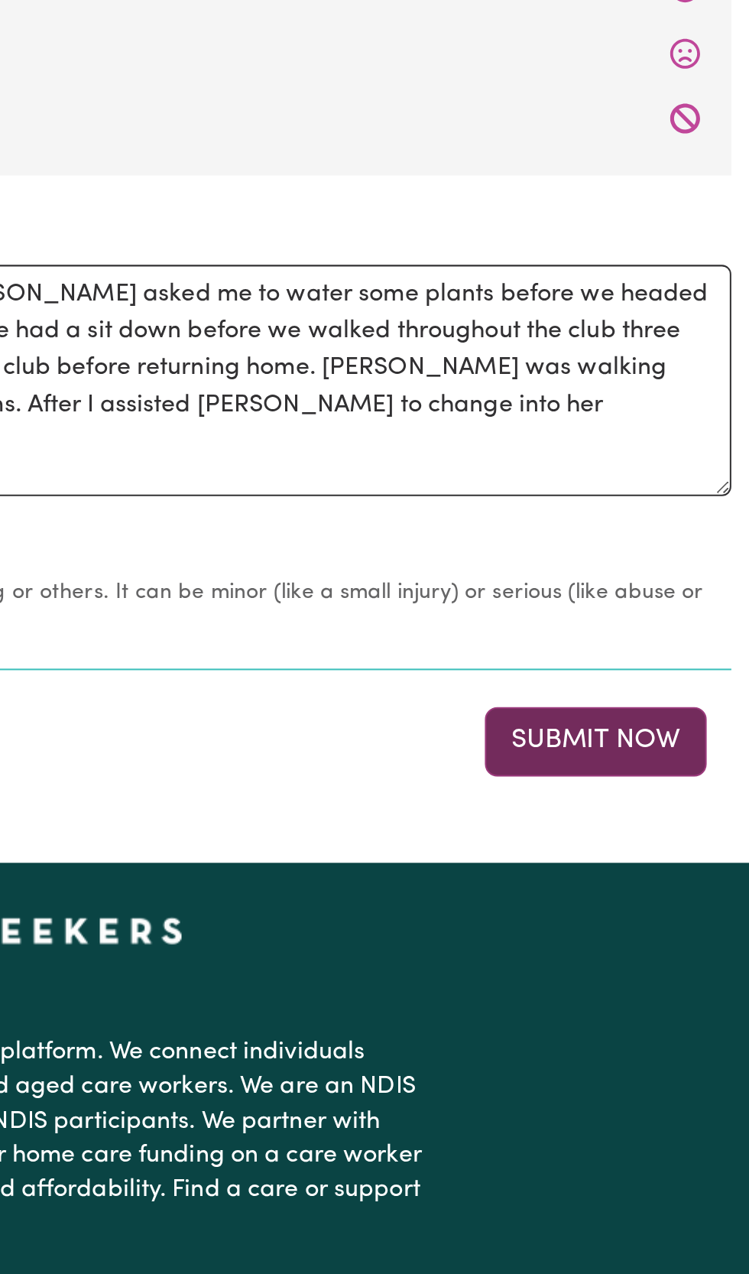
click at [674, 374] on button "Submit Now" at bounding box center [673, 368] width 110 height 34
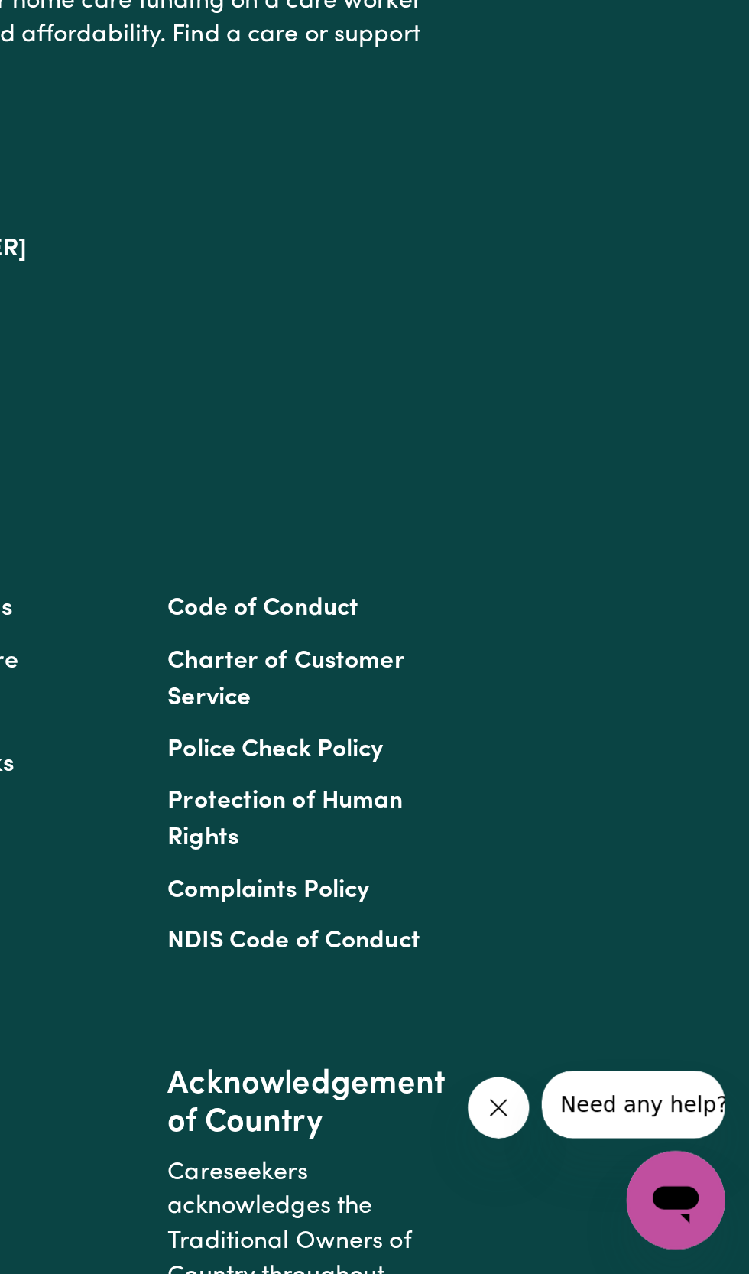
scroll to position [0, 0]
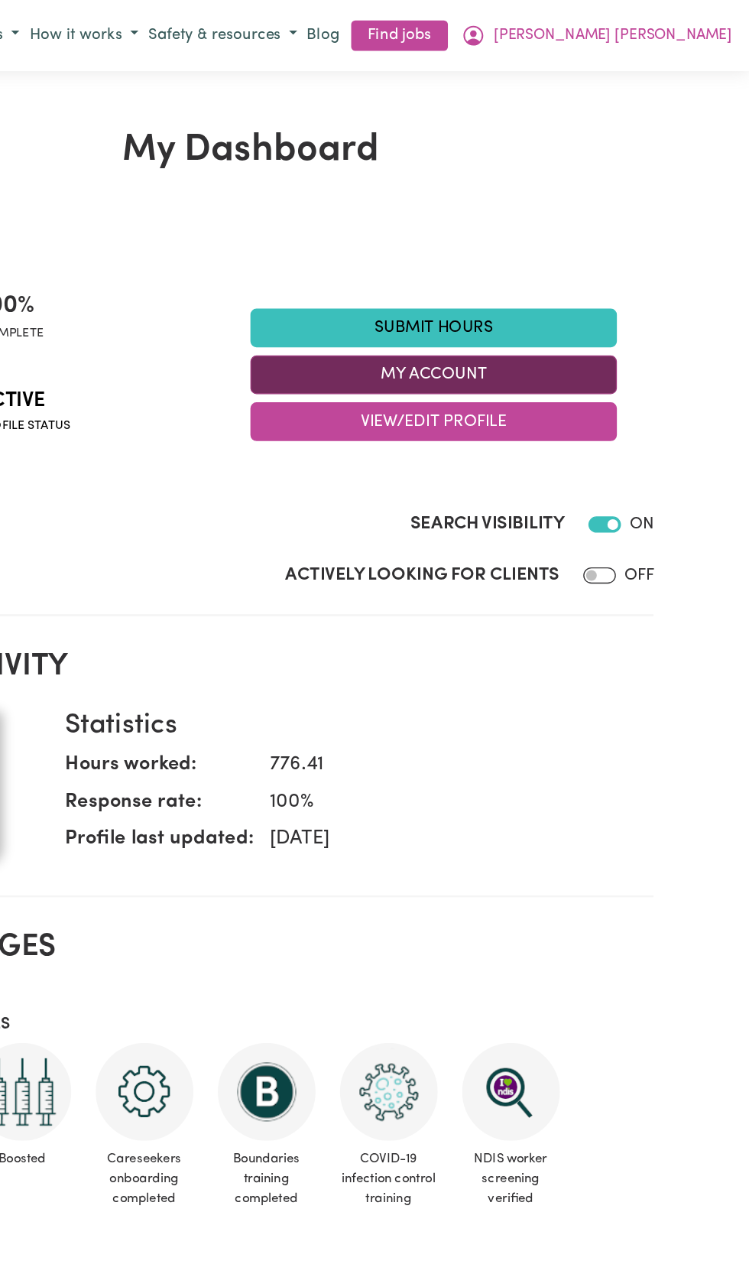
click at [531, 283] on button "My Account" at bounding box center [512, 281] width 275 height 29
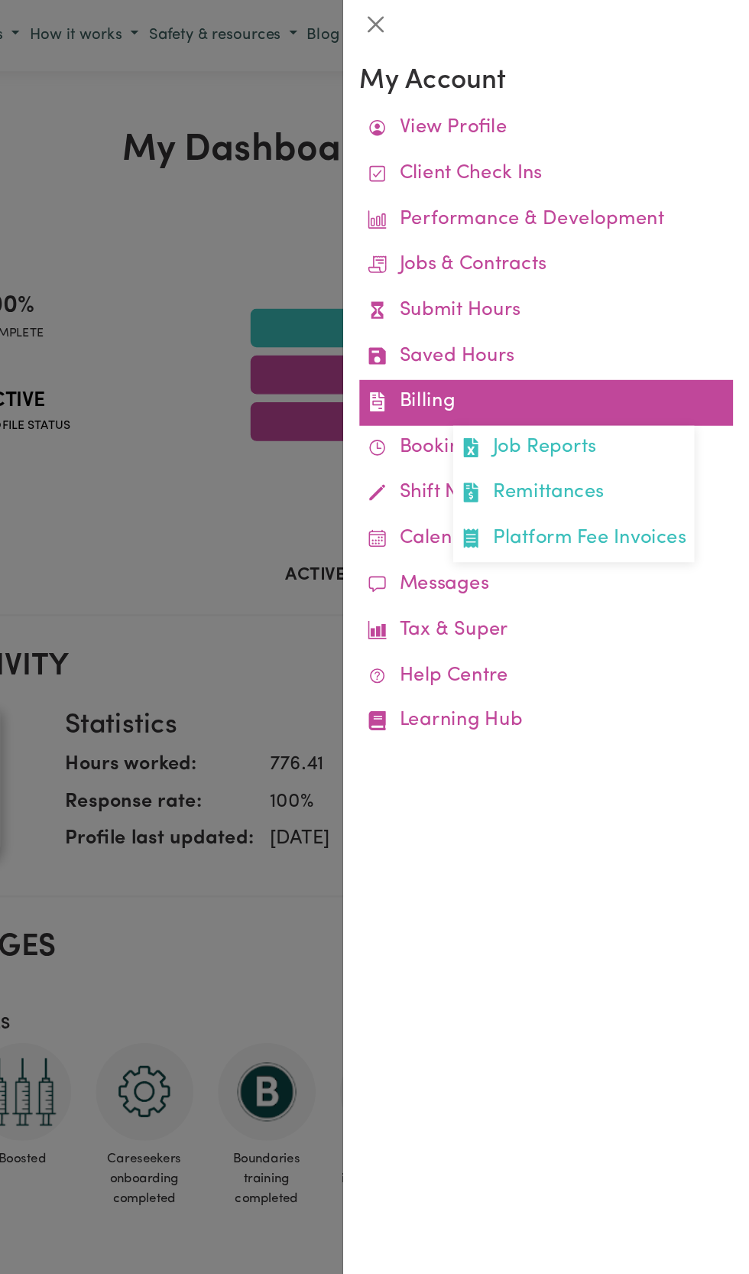
click at [514, 302] on link "Billing Job Reports Remittances Platform Fee Invoices" at bounding box center [597, 302] width 281 height 34
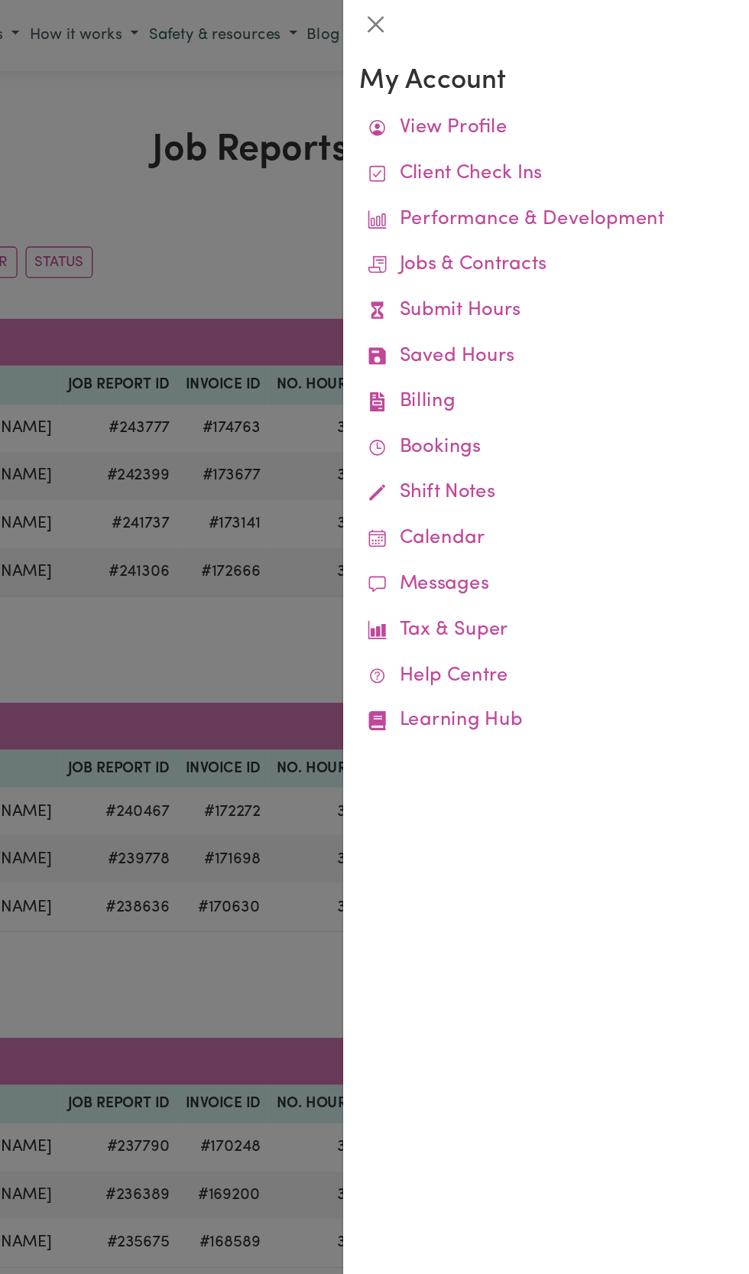
click at [350, 187] on div at bounding box center [374, 637] width 749 height 1274
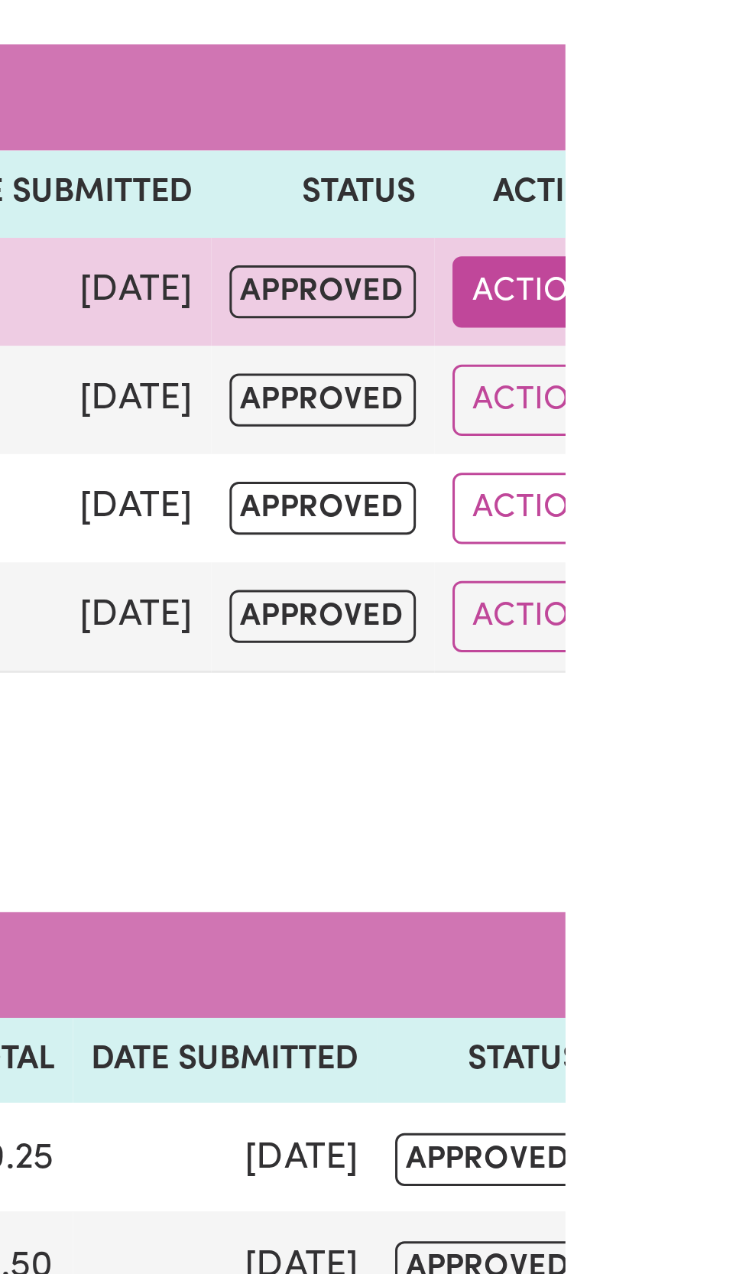
click at [646, 323] on button "Actions" at bounding box center [670, 322] width 60 height 24
click at [640, 319] on button "Actions" at bounding box center [670, 322] width 60 height 24
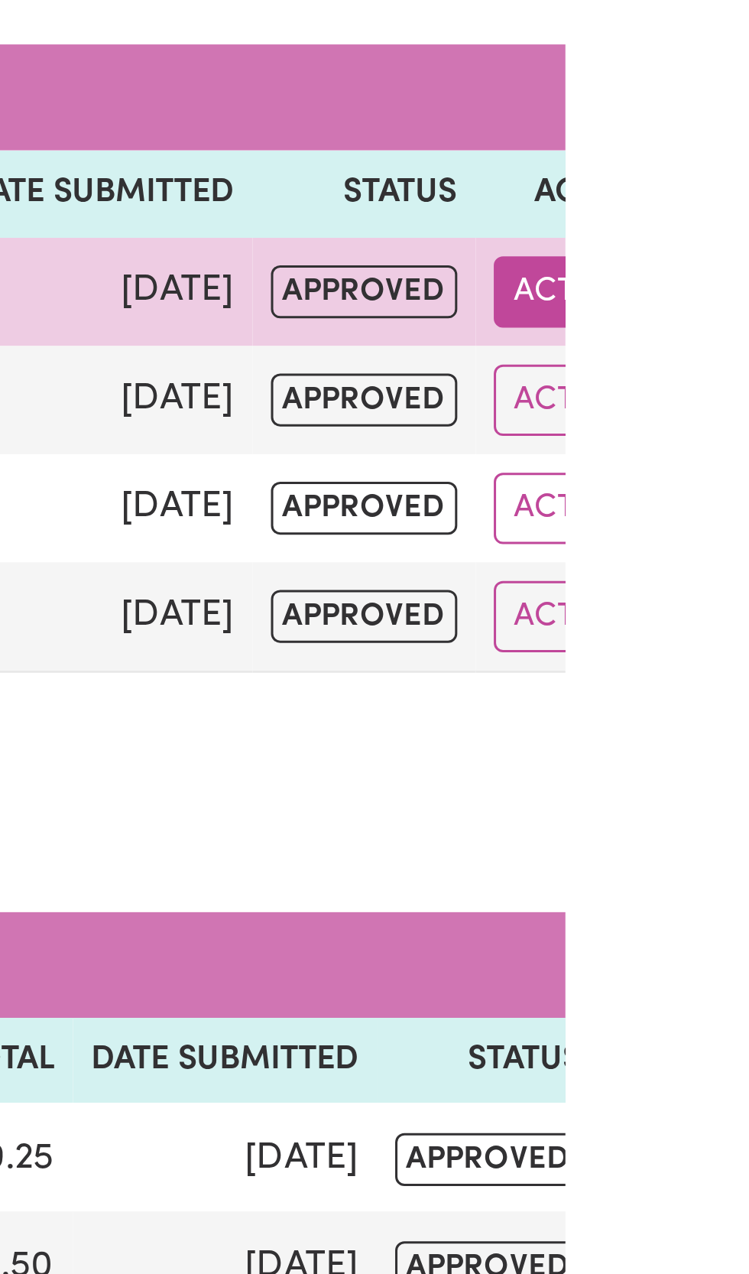
scroll to position [0, 54]
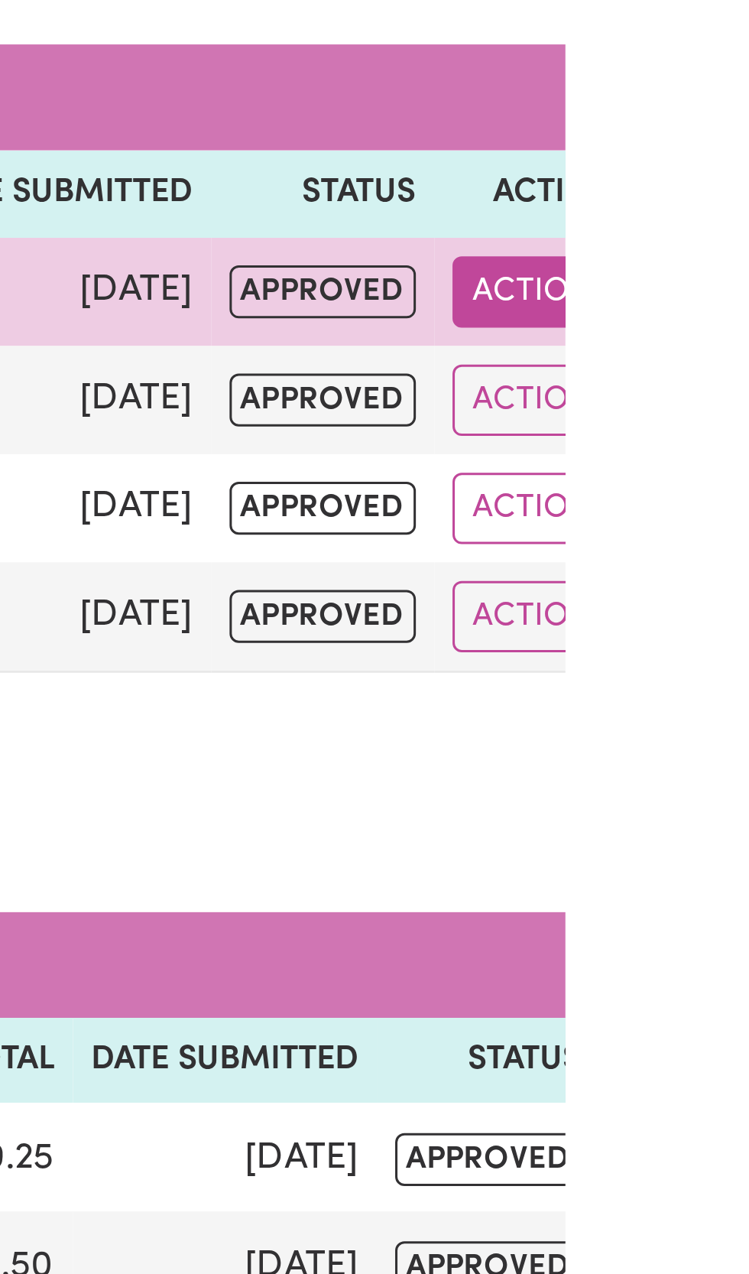
click at [640, 329] on button "Actions" at bounding box center [670, 322] width 60 height 24
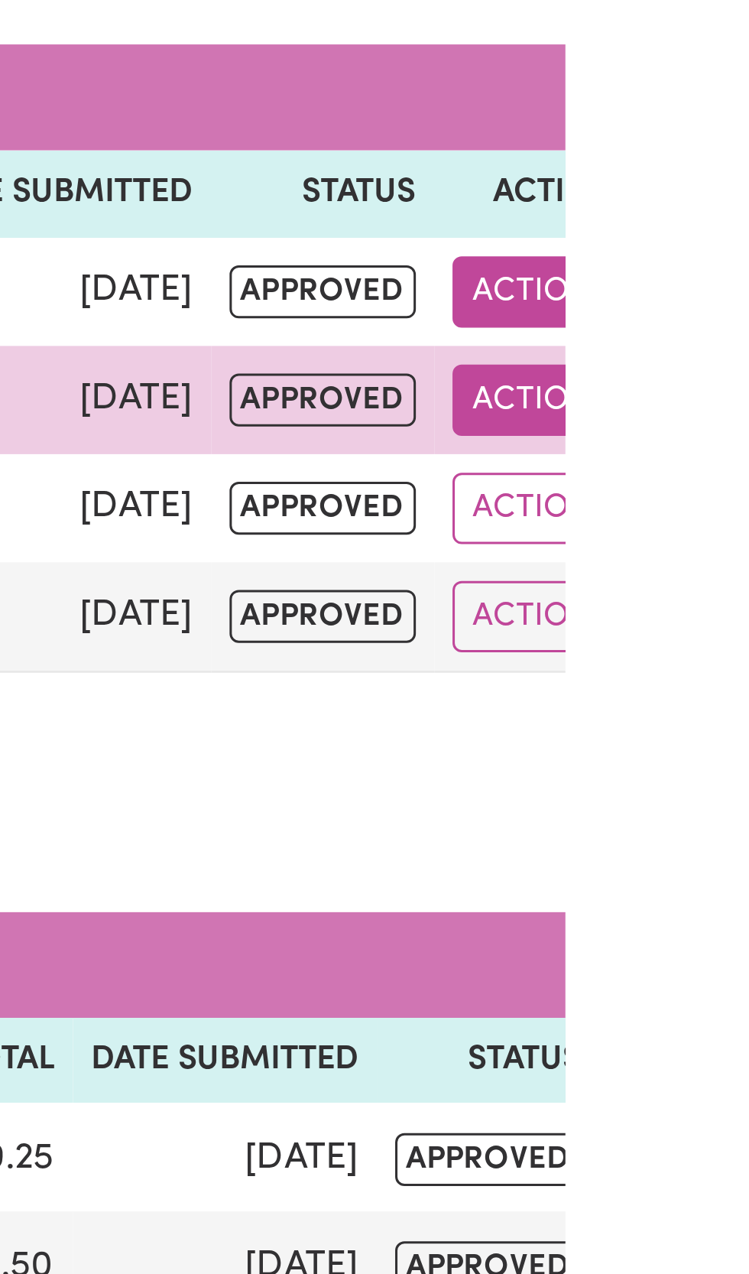
click at [640, 365] on button "Actions" at bounding box center [670, 358] width 60 height 24
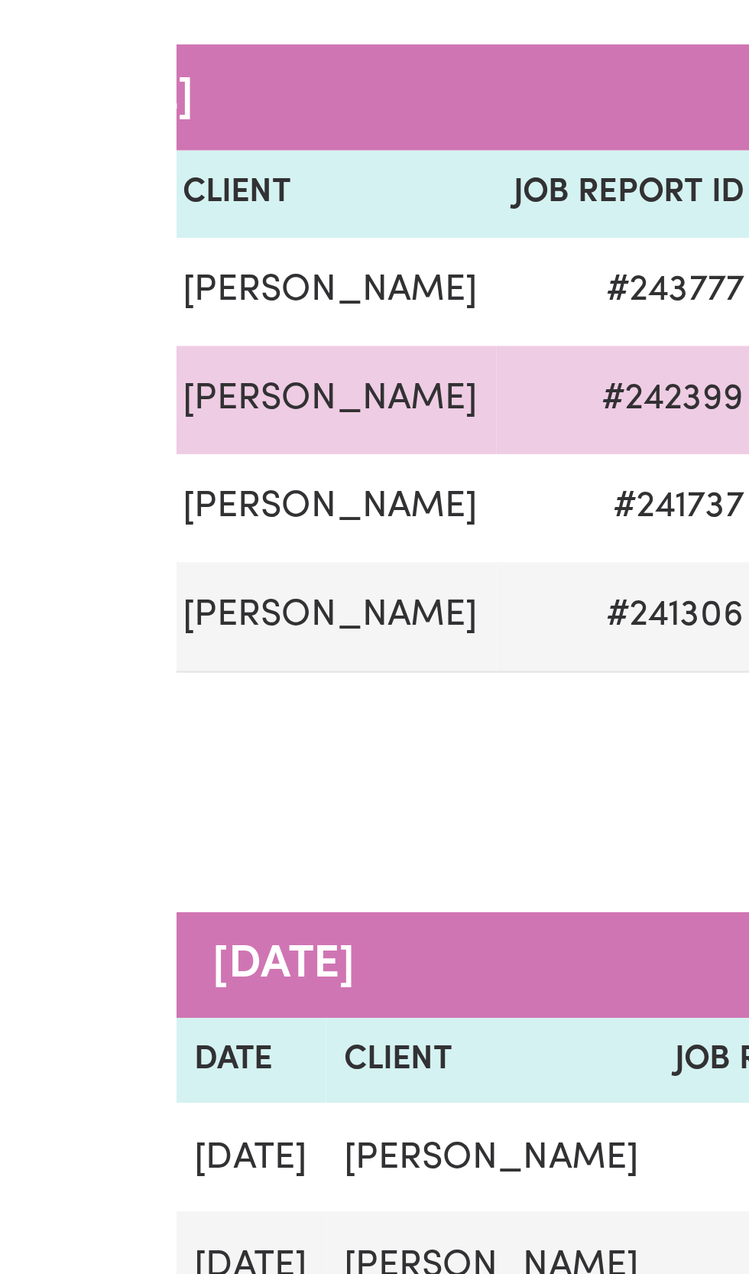
scroll to position [0, 0]
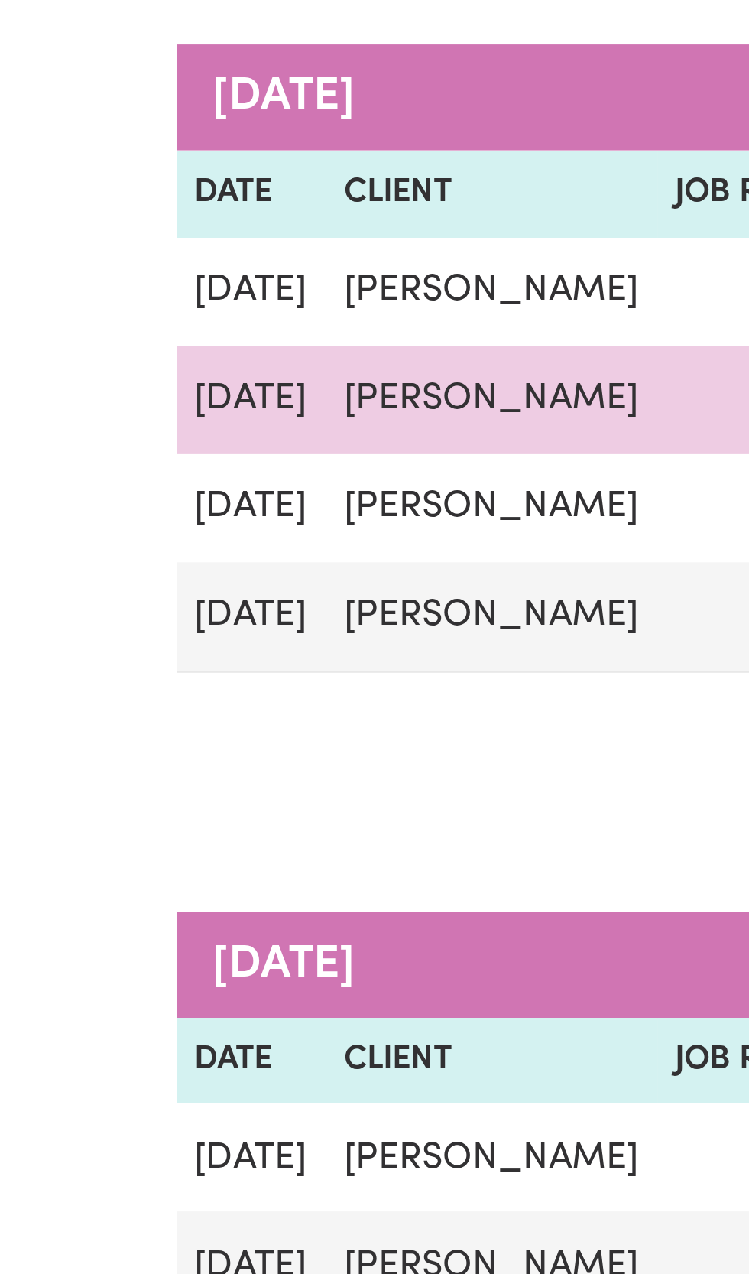
click at [174, 362] on td "[PERSON_NAME]" at bounding box center [177, 358] width 110 height 36
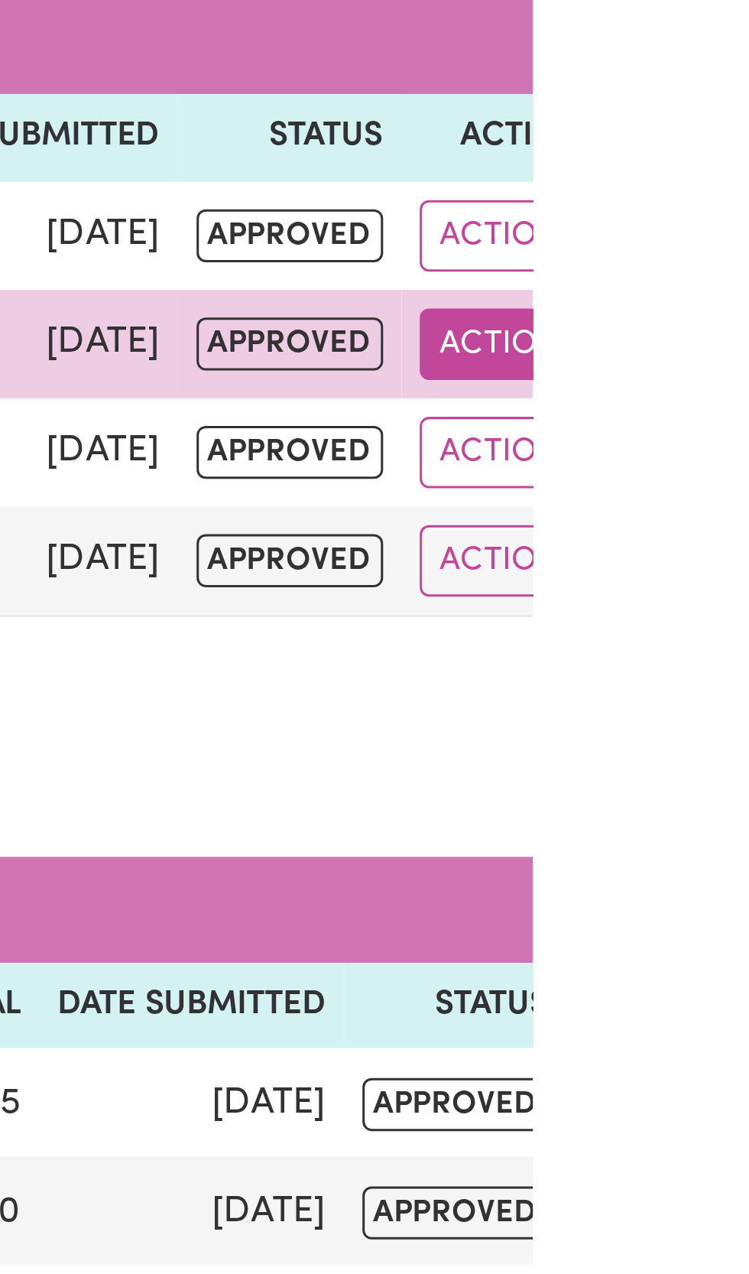
click at [645, 362] on button "Actions" at bounding box center [670, 358] width 60 height 24
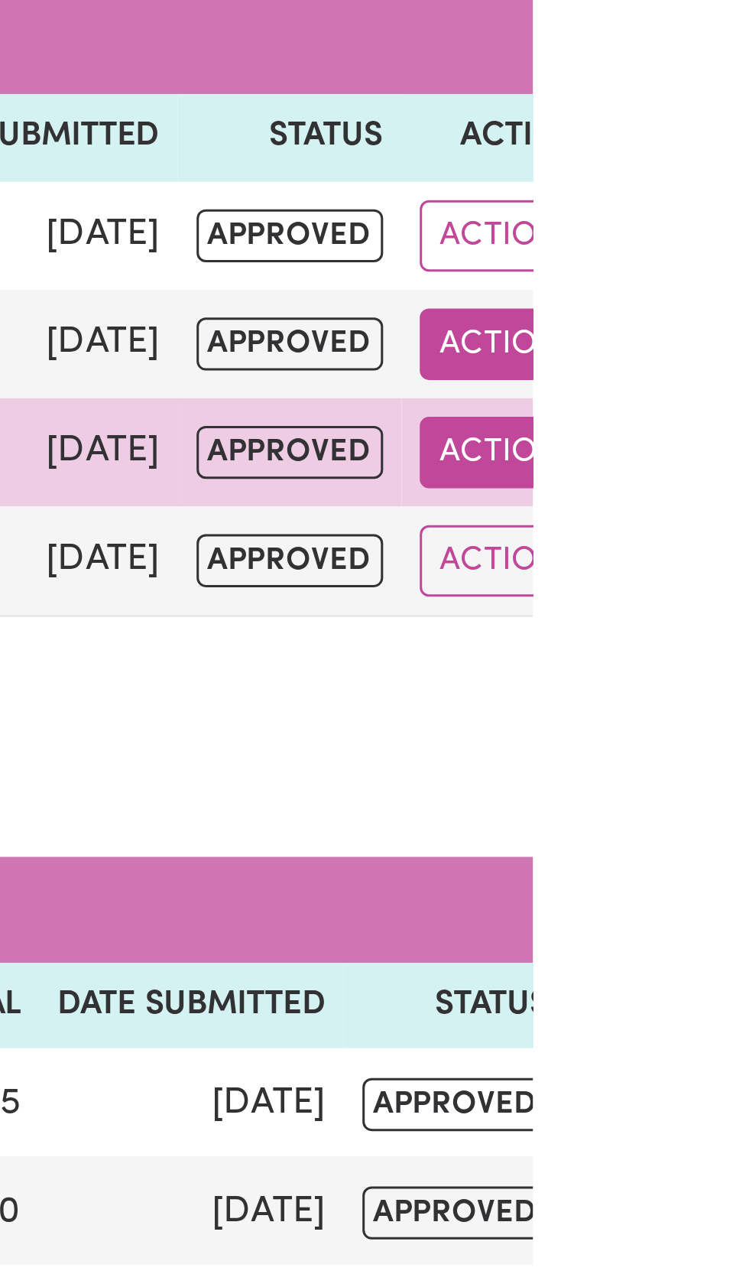
click at [647, 392] on button "Actions" at bounding box center [670, 394] width 60 height 24
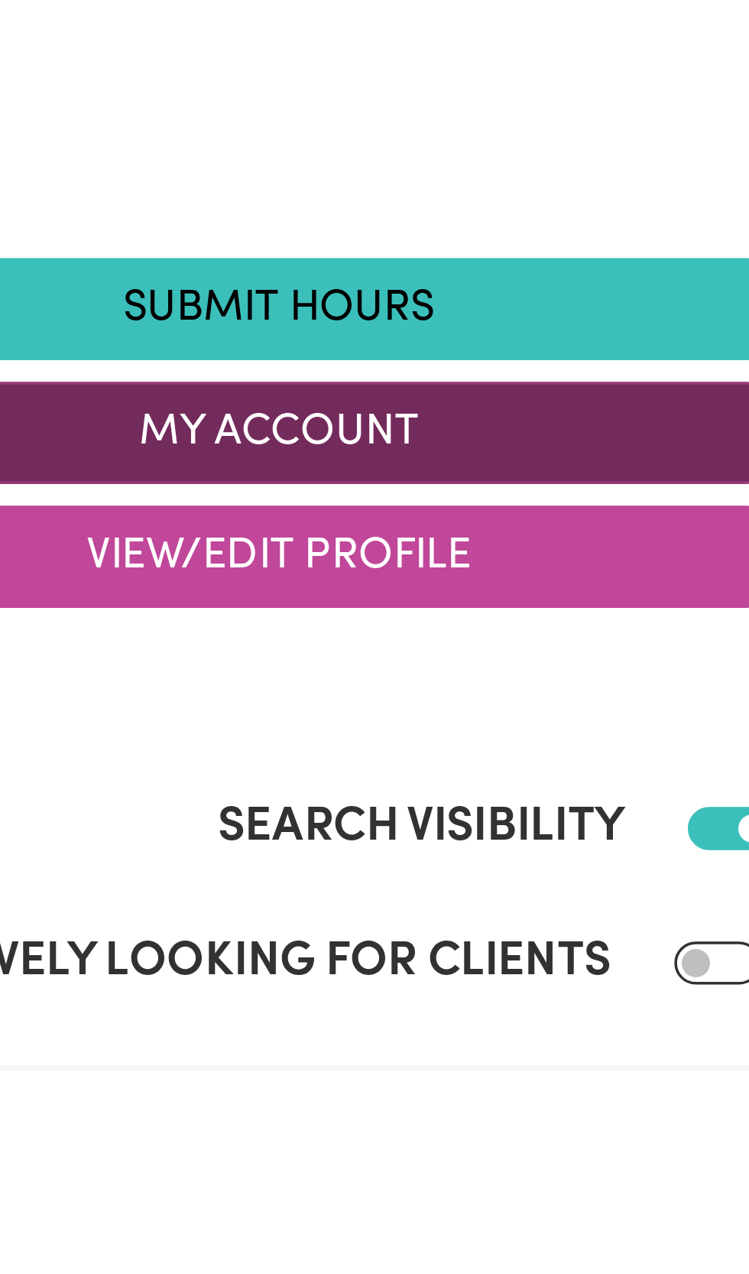
click at [528, 287] on button "My Account" at bounding box center [512, 281] width 275 height 29
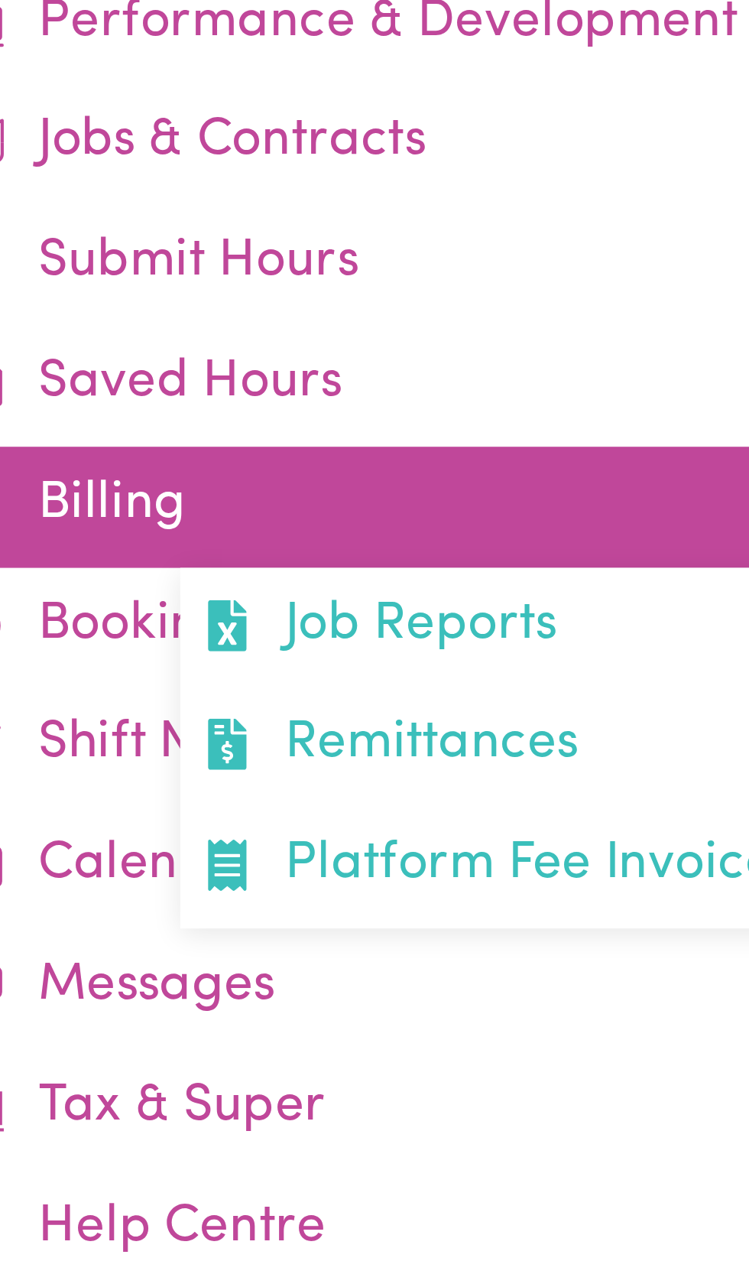
click at [509, 302] on link "Billing Job Reports Remittances Platform Fee Invoices" at bounding box center [597, 302] width 281 height 34
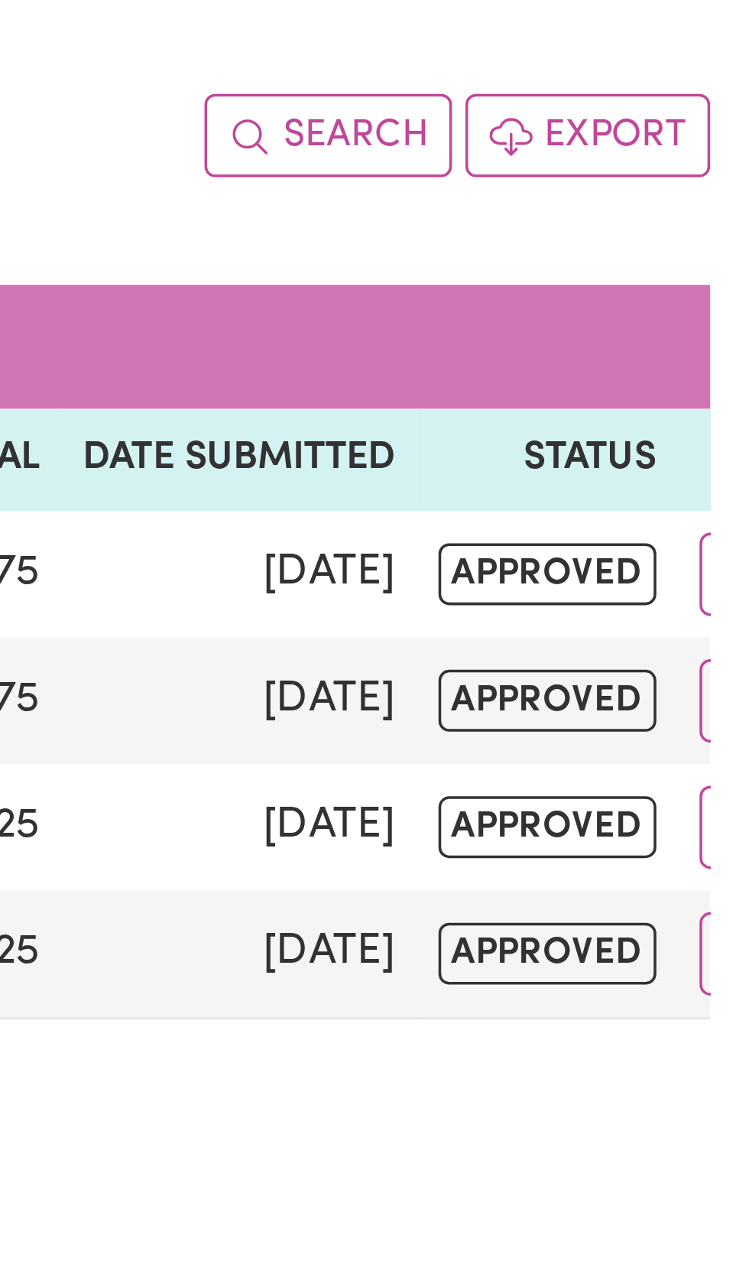
scroll to position [0, 54]
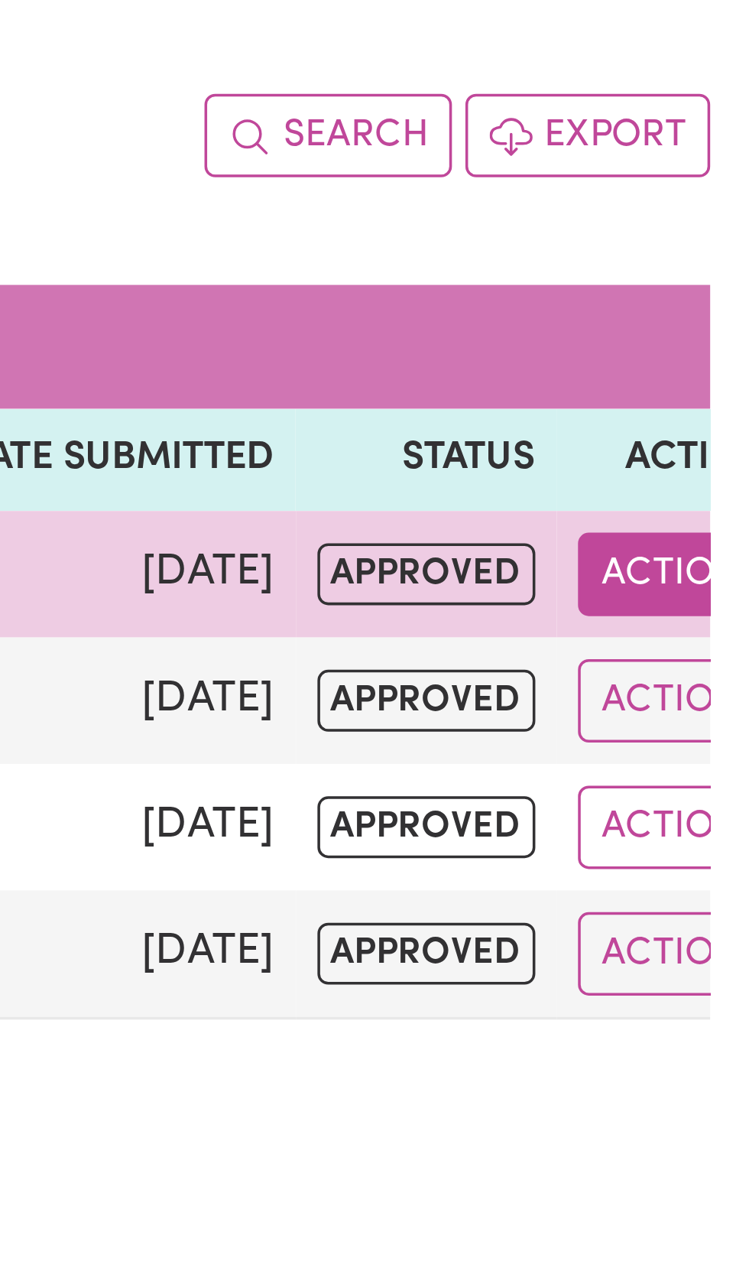
click at [640, 323] on button "Actions" at bounding box center [670, 322] width 60 height 24
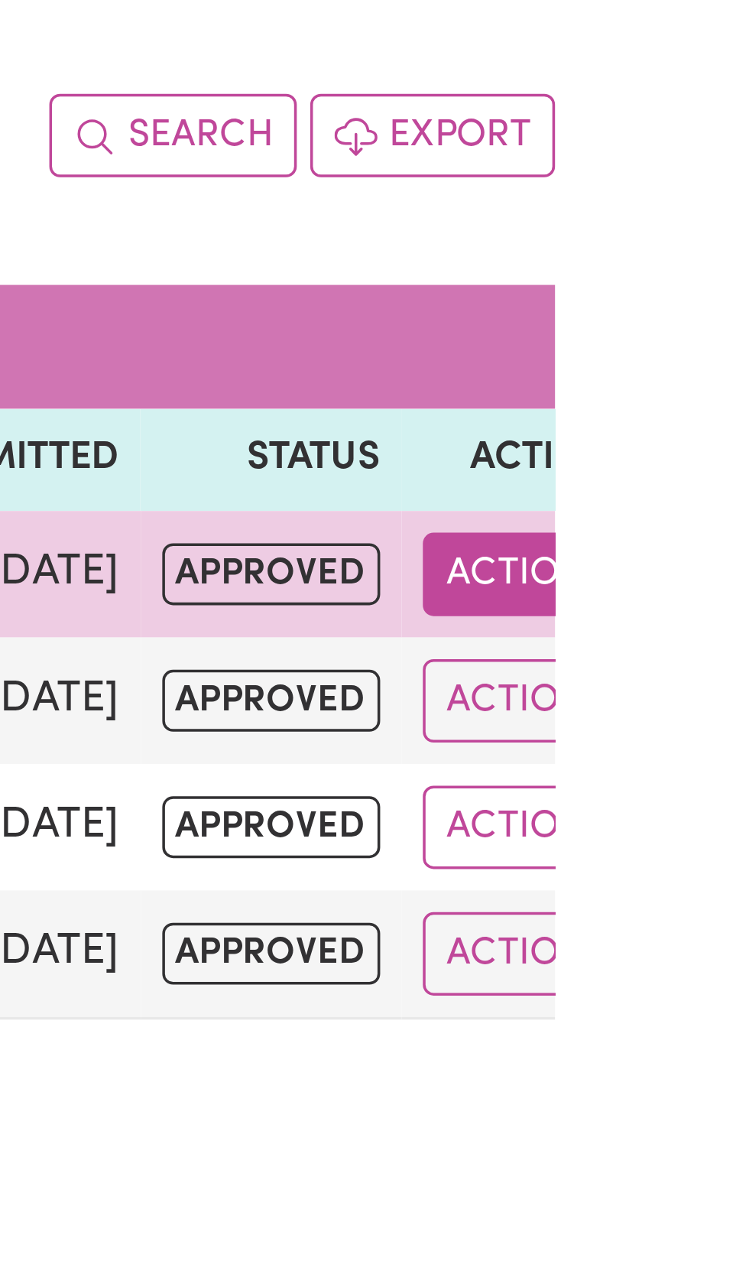
scroll to position [0, 0]
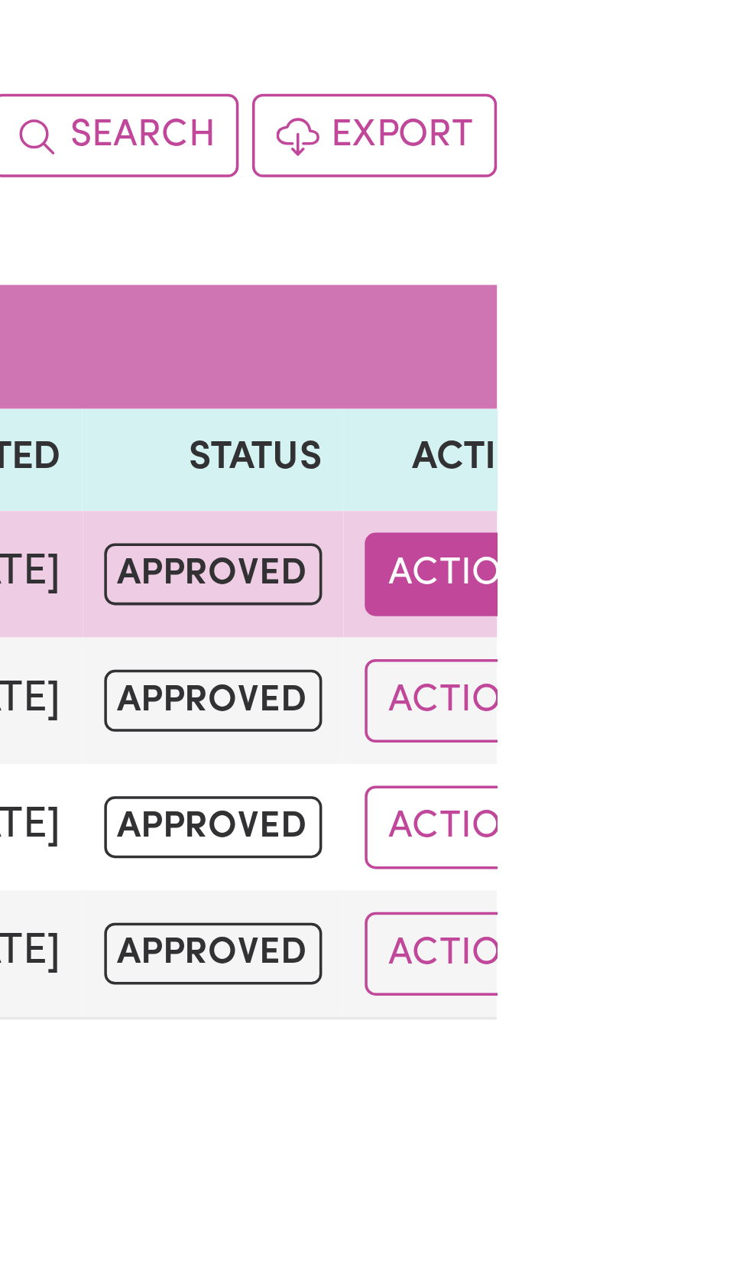
click at [646, 324] on button "Actions" at bounding box center [670, 322] width 60 height 24
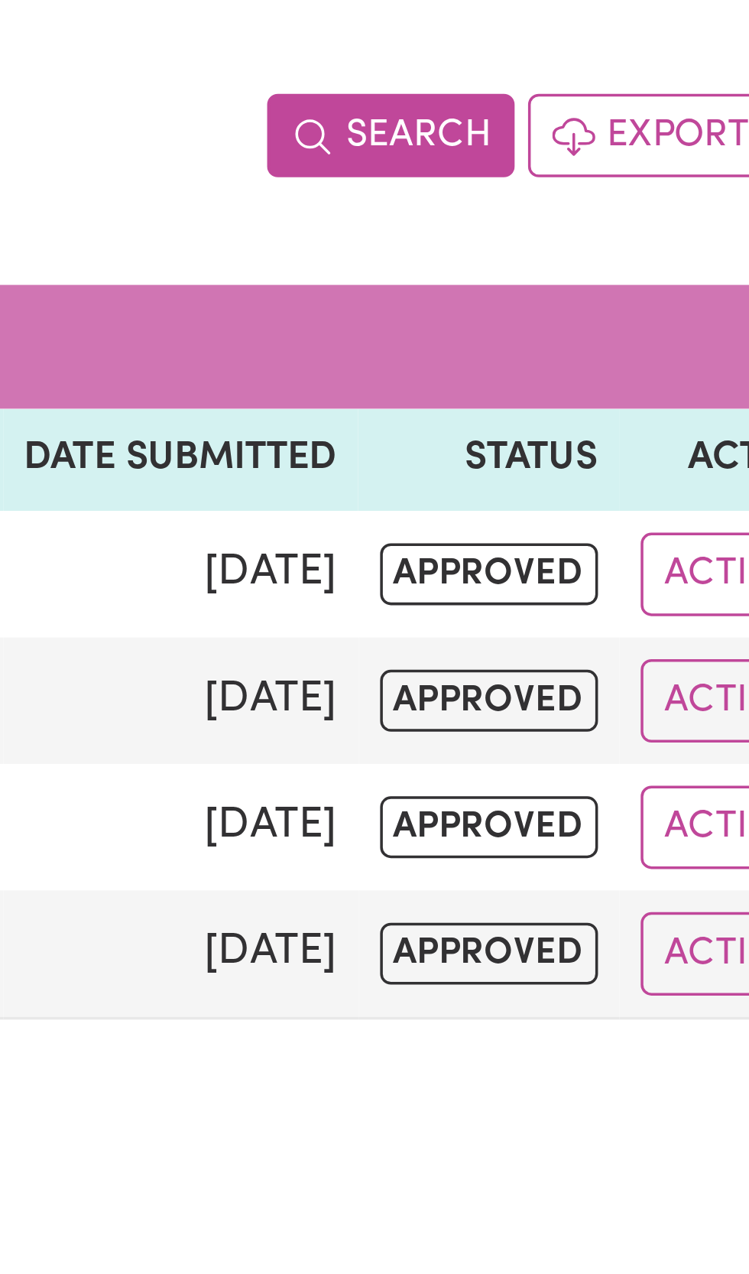
click at [574, 200] on button "Search" at bounding box center [569, 197] width 70 height 24
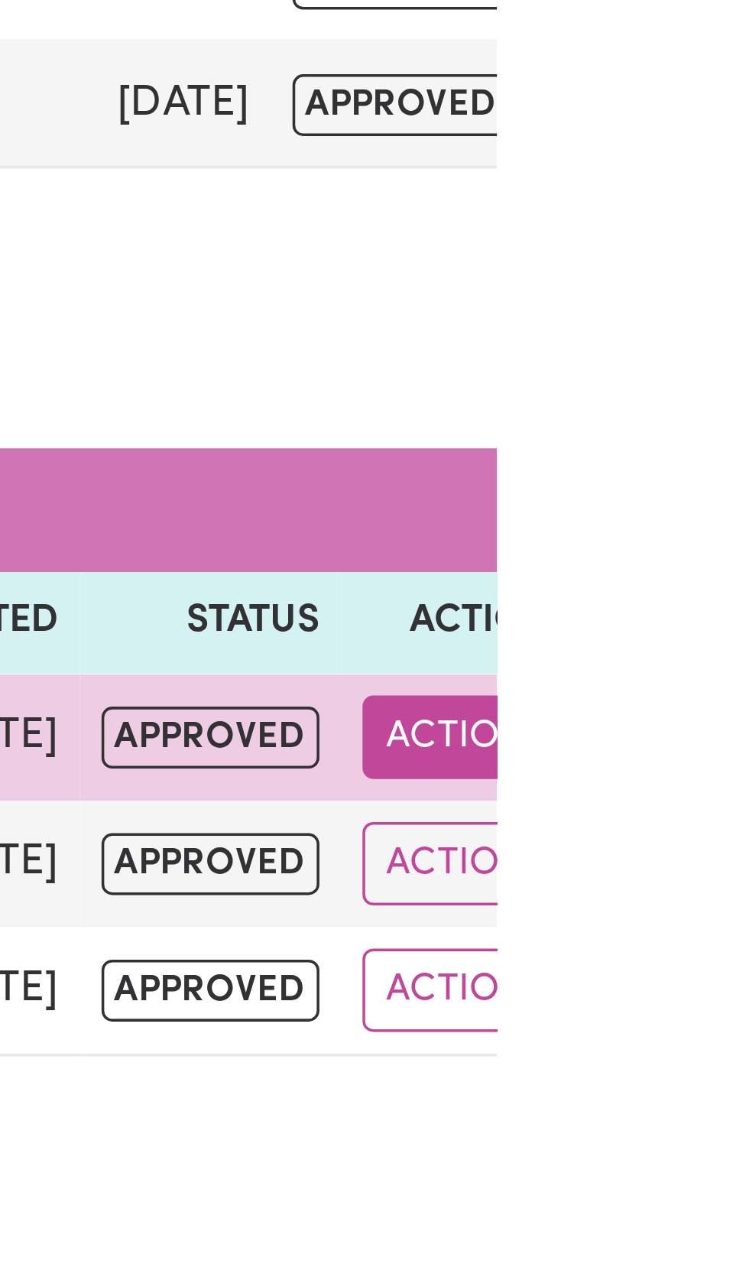
click at [642, 742] on button "Actions" at bounding box center [669, 742] width 60 height 24
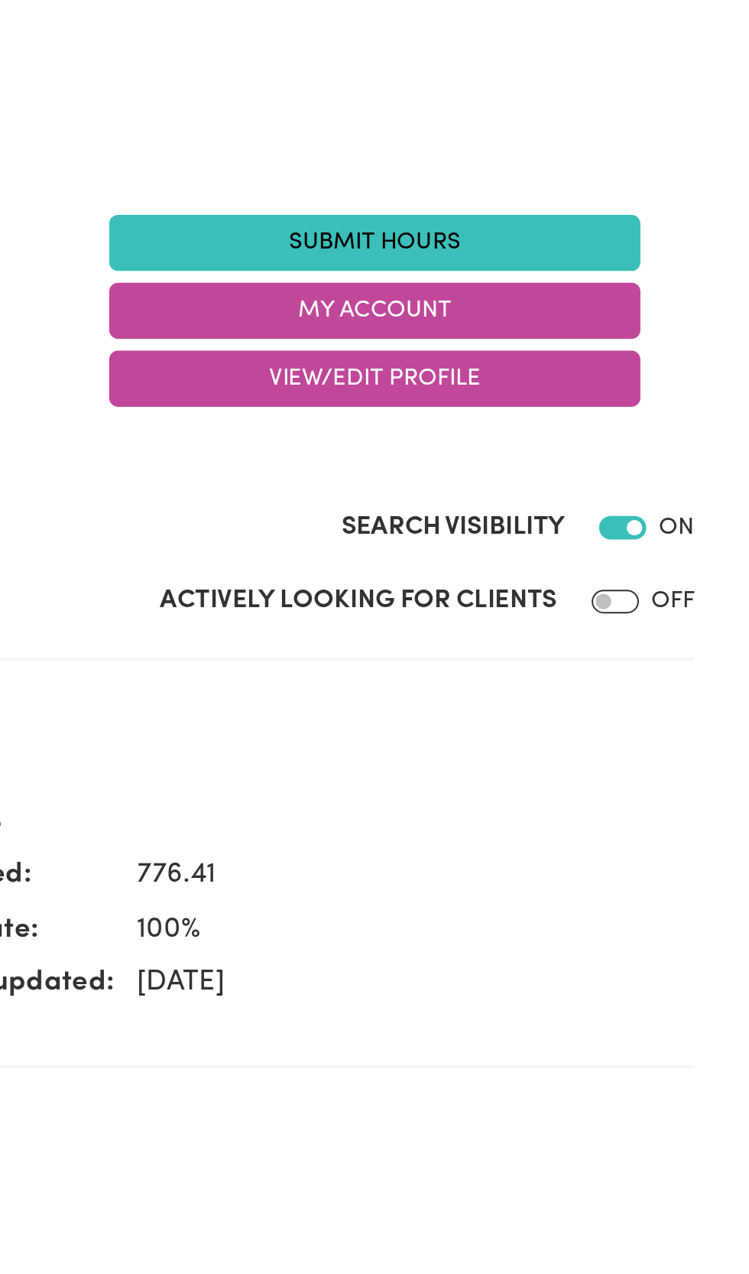
click at [646, 438] on div at bounding box center [634, 432] width 31 height 18
click at [647, 432] on input "Actively Looking for Clients" at bounding box center [637, 432] width 24 height 12
checkbox input "true"
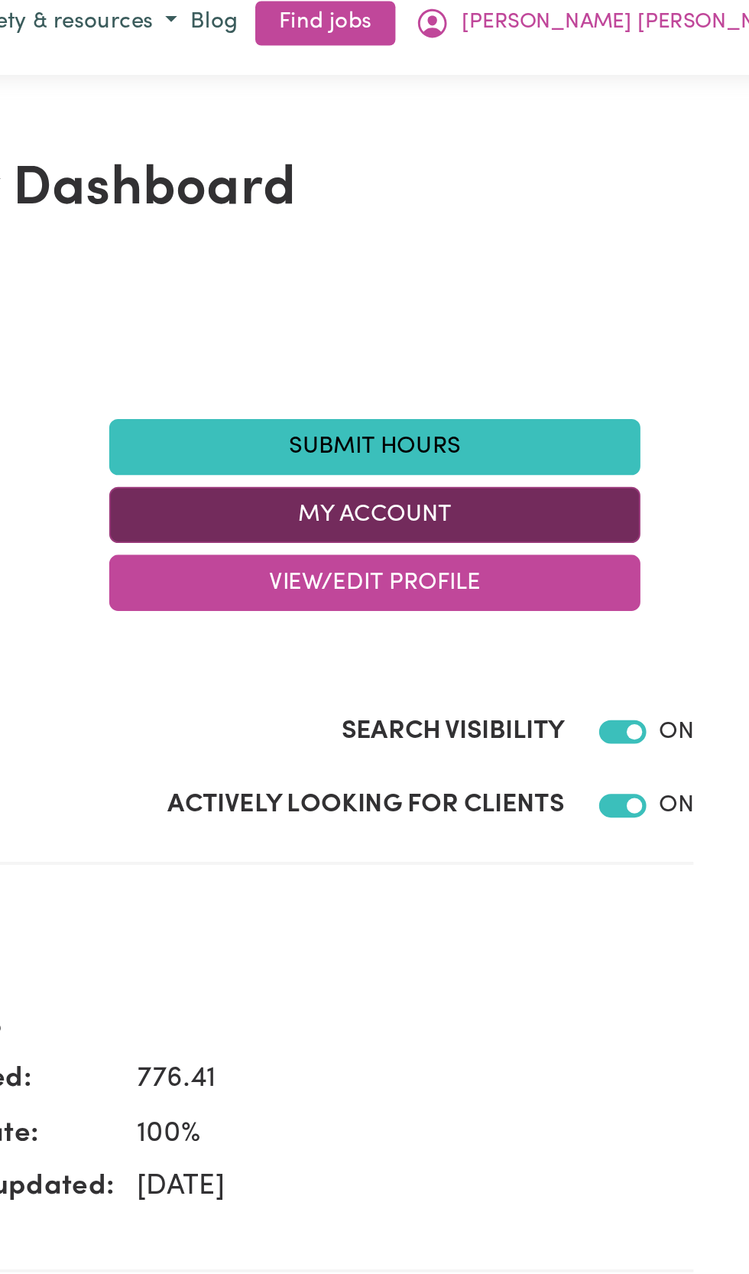
click at [558, 278] on button "My Account" at bounding box center [512, 281] width 275 height 29
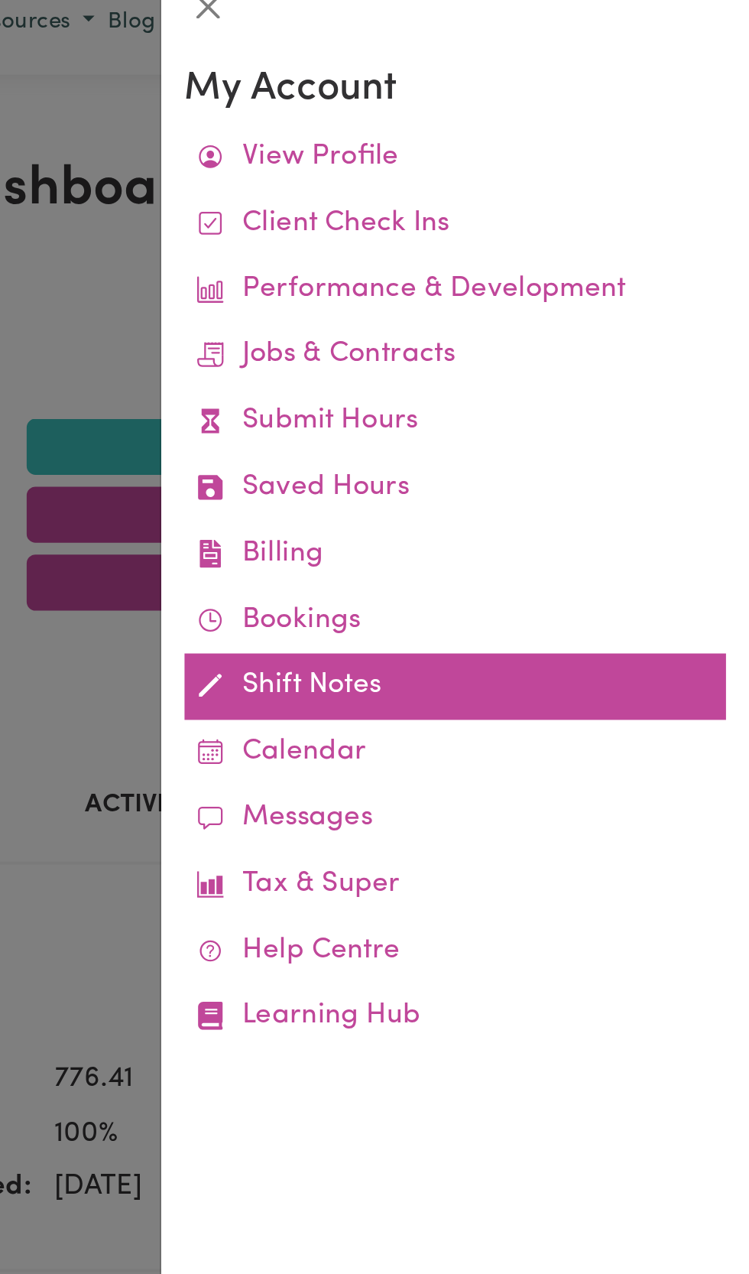
click at [539, 366] on link "Shift Notes" at bounding box center [597, 370] width 281 height 34
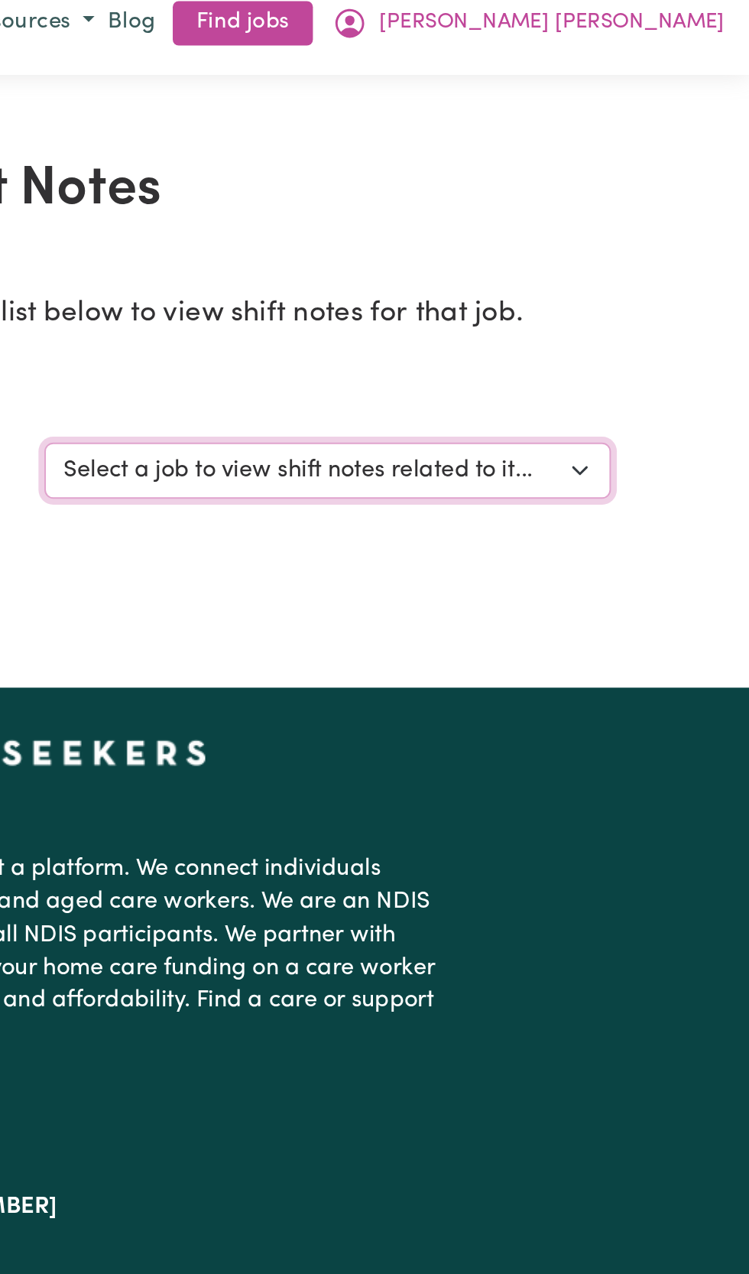
click at [673, 249] on select "Select a job to view shift notes related to it... [[PERSON_NAME] ] [DEMOGRAPHIC…" at bounding box center [531, 258] width 294 height 29
select select "11981"
click at [384, 244] on select "Select a job to view shift notes related to it... [[PERSON_NAME] ] [DEMOGRAPHIC…" at bounding box center [531, 258] width 294 height 29
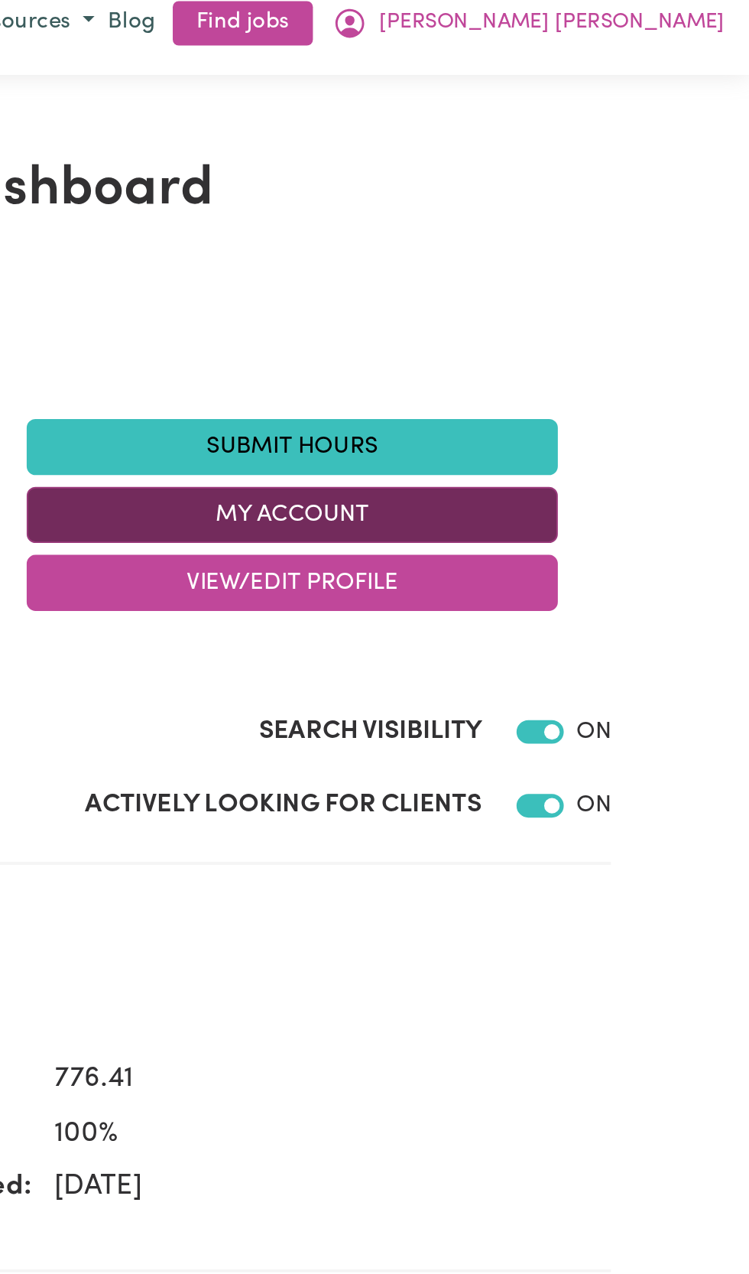
click at [550, 278] on button "My Account" at bounding box center [512, 281] width 275 height 29
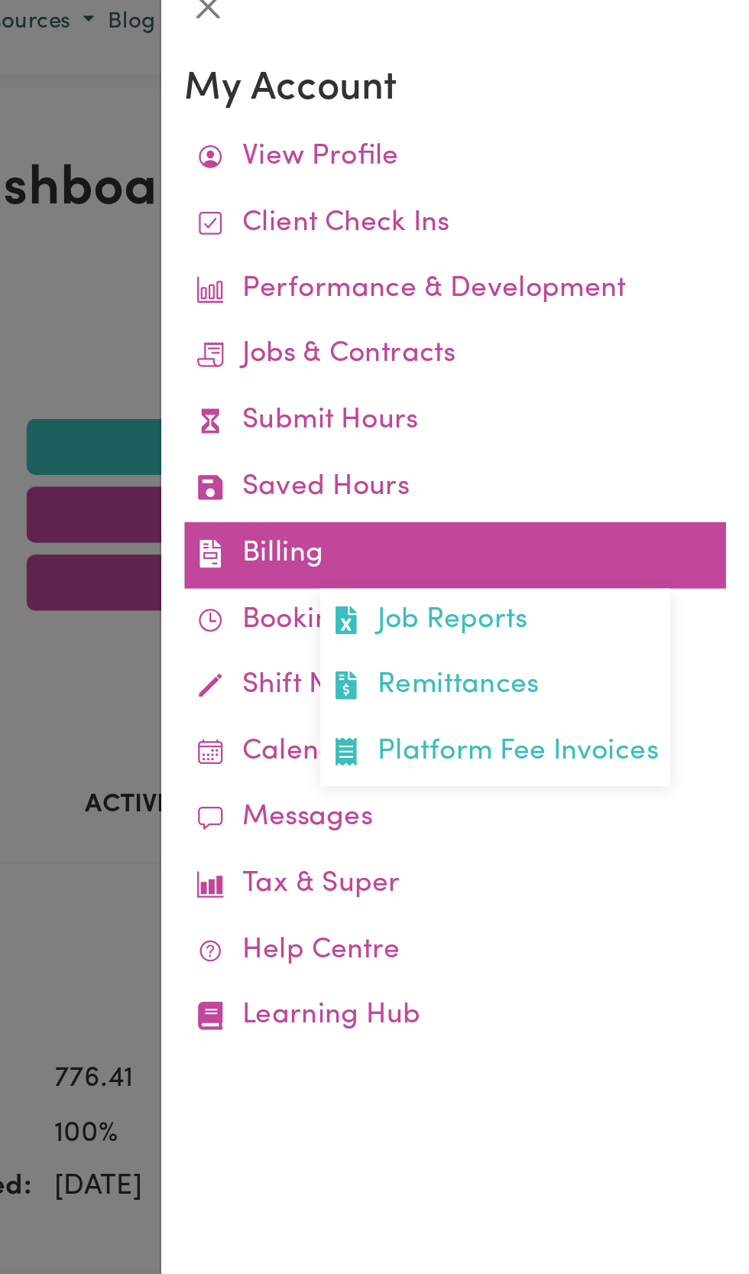
click at [526, 303] on link "Billing Job Reports Remittances Platform Fee Invoices" at bounding box center [597, 302] width 281 height 34
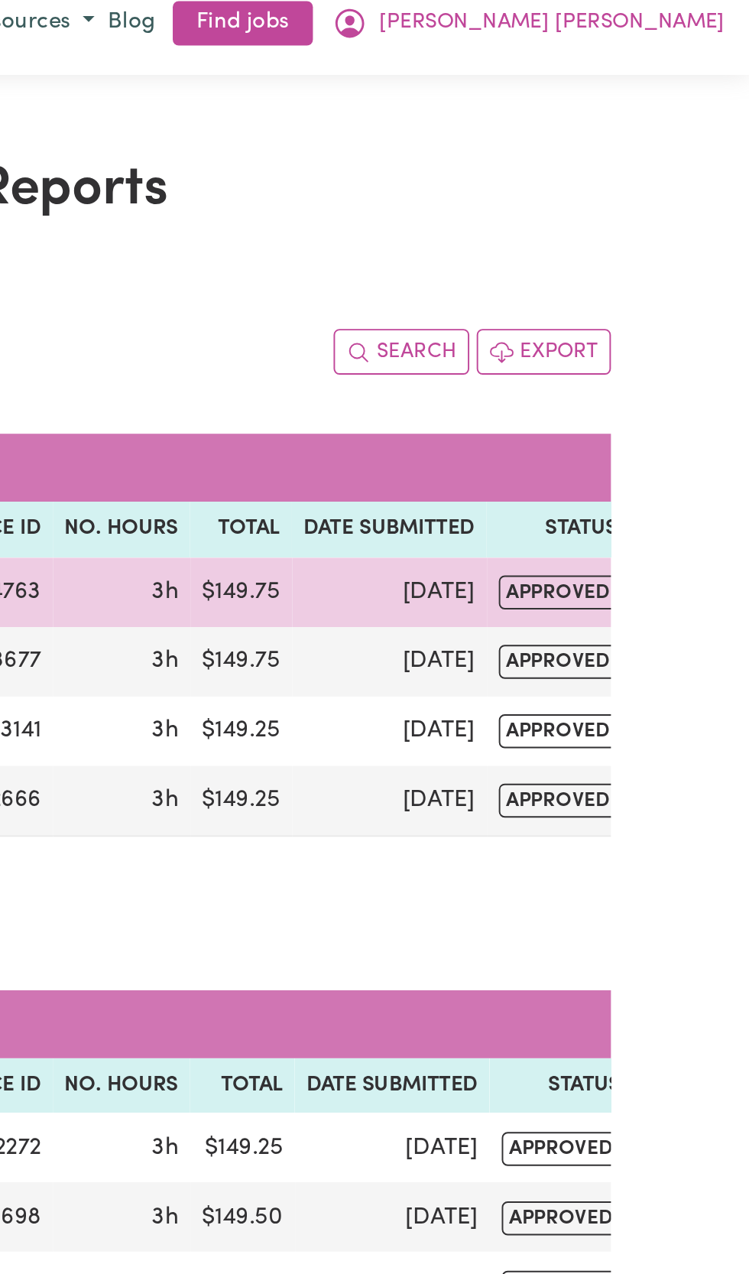
click at [640, 315] on span "approved" at bounding box center [650, 322] width 62 height 18
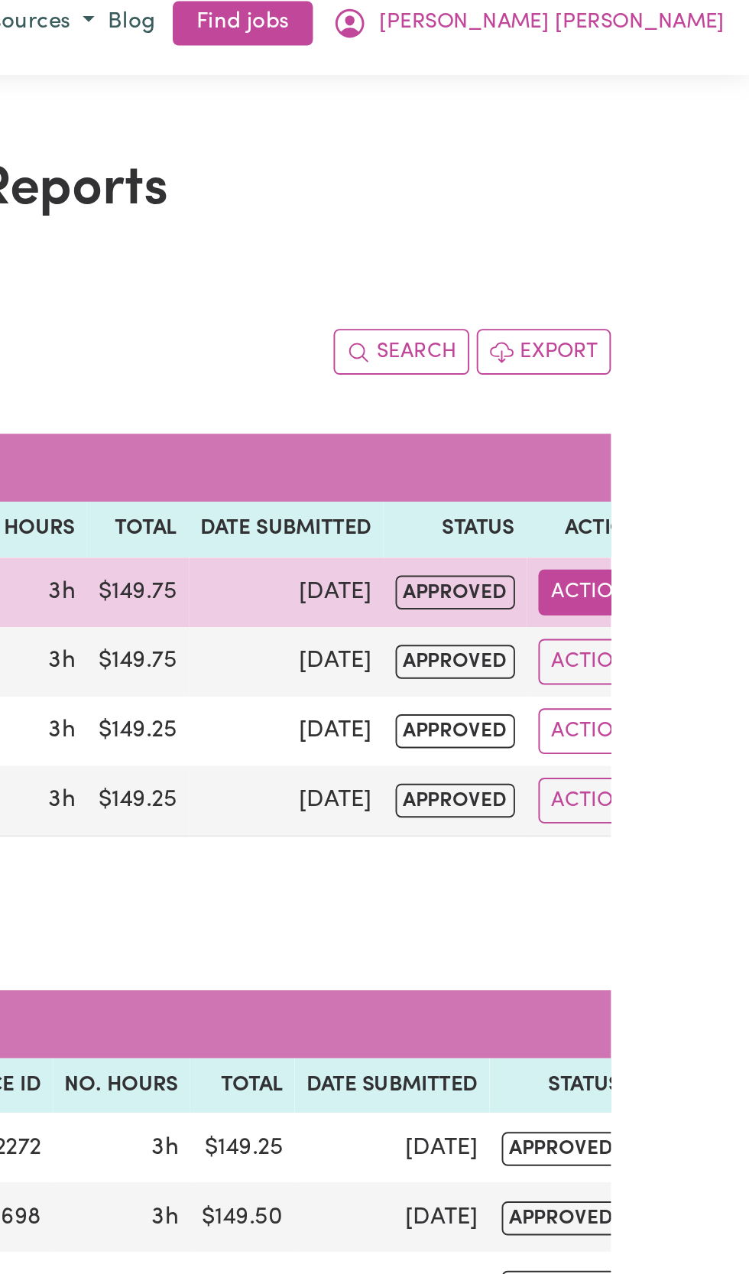
click at [661, 320] on button "Actions" at bounding box center [670, 322] width 60 height 24
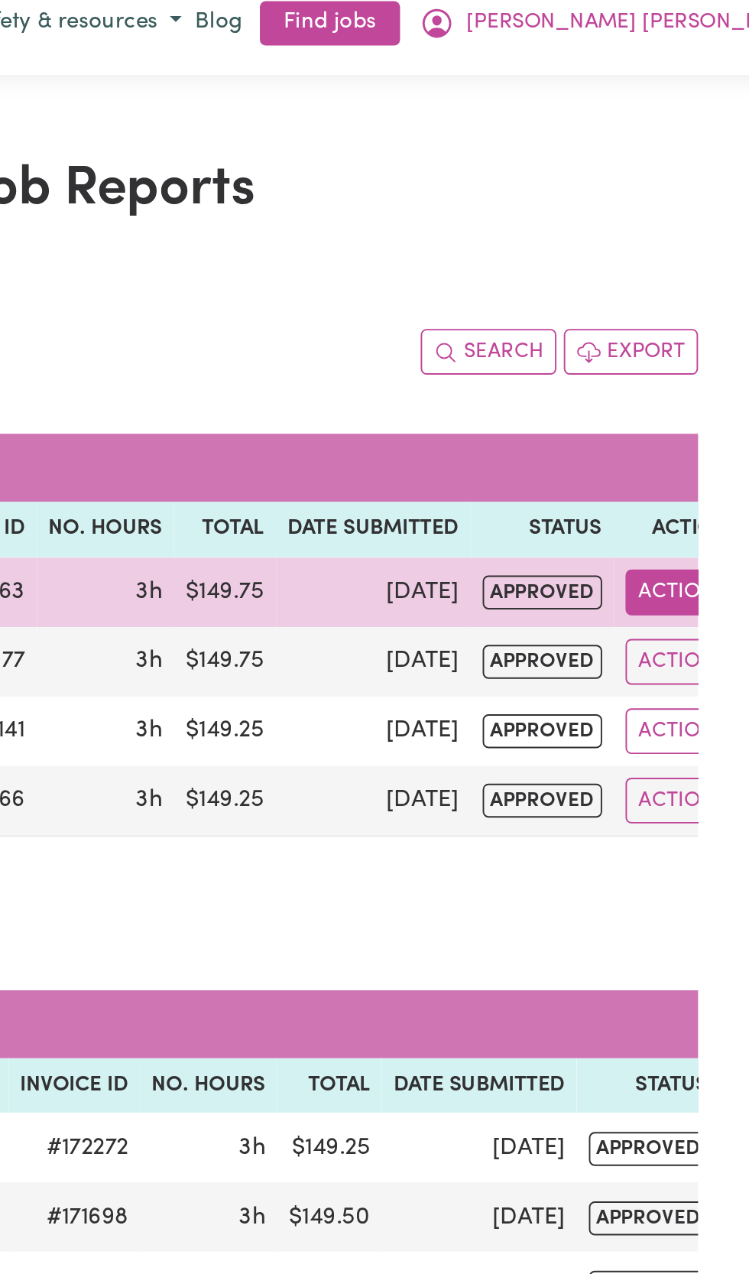
scroll to position [0, 0]
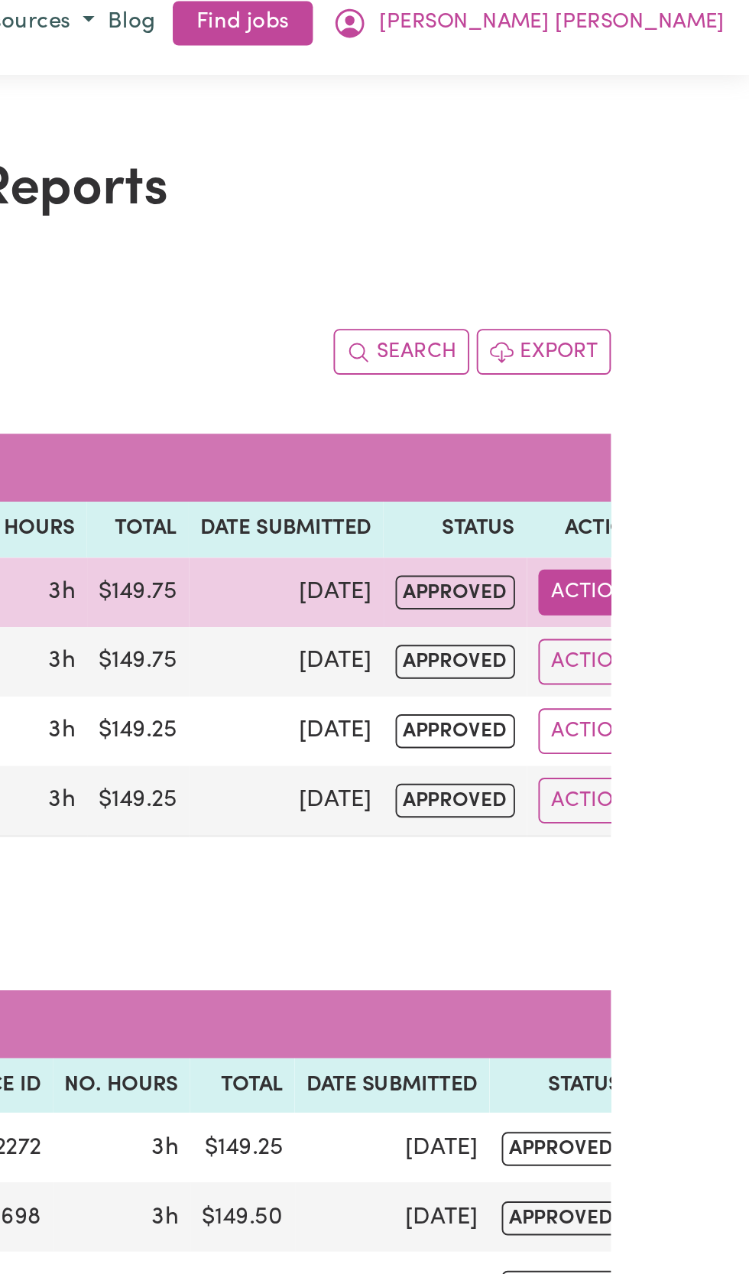
click at [661, 320] on button "Actions" at bounding box center [670, 322] width 60 height 24
